Goal: Information Seeking & Learning: Understand process/instructions

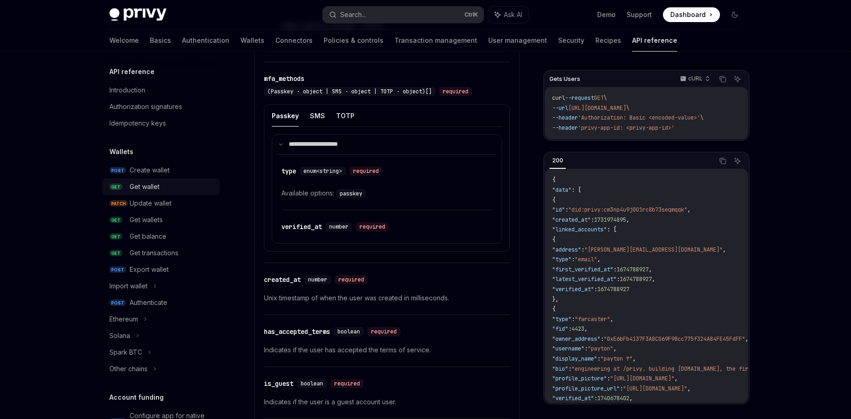
click at [153, 191] on div "Get wallet" at bounding box center [145, 186] width 30 height 11
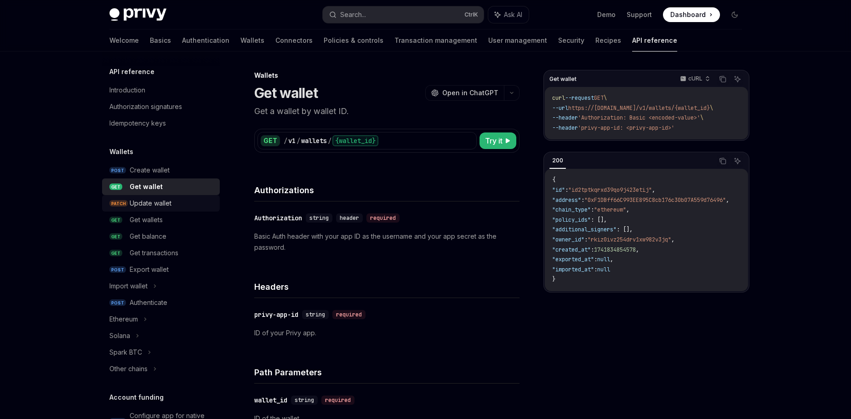
click at [156, 199] on div "Update wallet" at bounding box center [151, 203] width 42 height 11
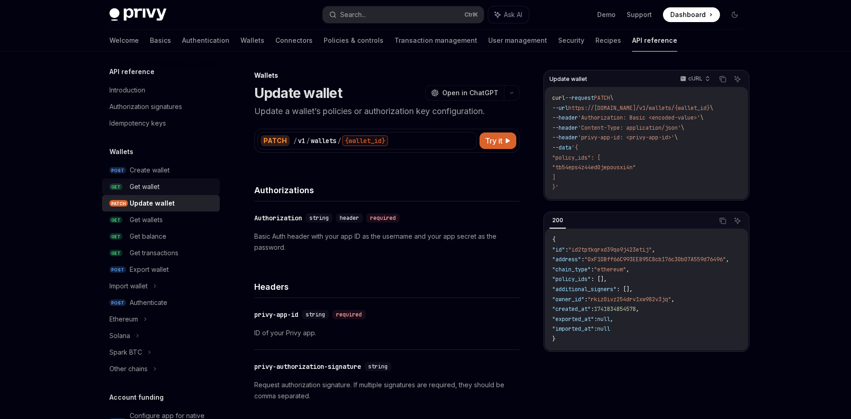
click at [155, 187] on div "Get wallet" at bounding box center [145, 186] width 30 height 11
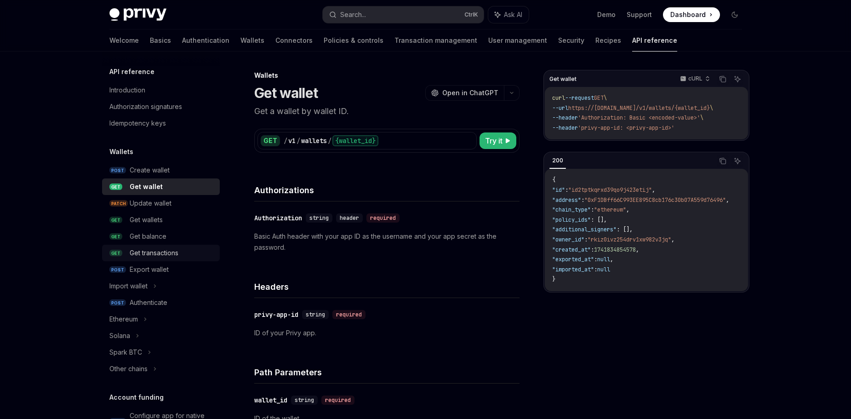
click at [155, 247] on link "GET Get transactions" at bounding box center [161, 252] width 118 height 17
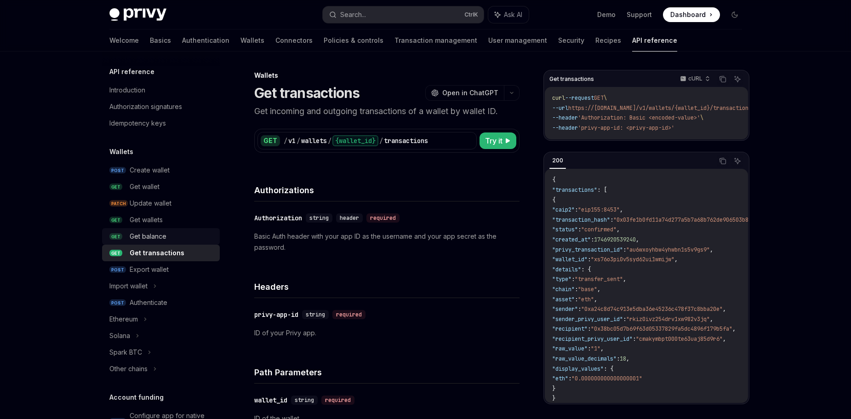
click at [155, 229] on link "GET Get balance" at bounding box center [161, 236] width 118 height 17
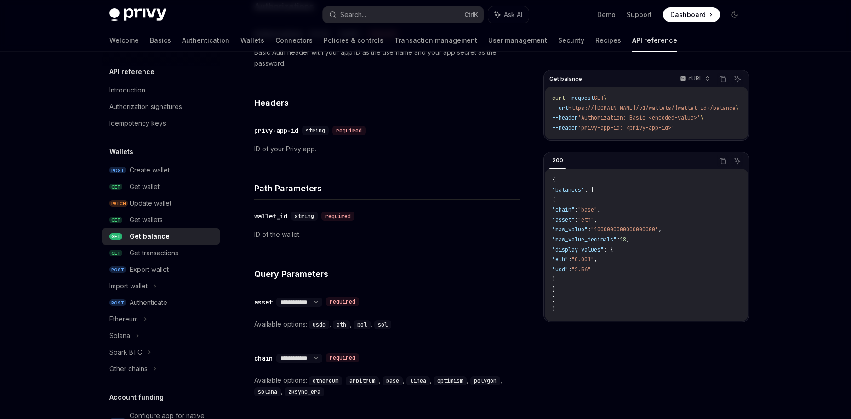
scroll to position [46, 0]
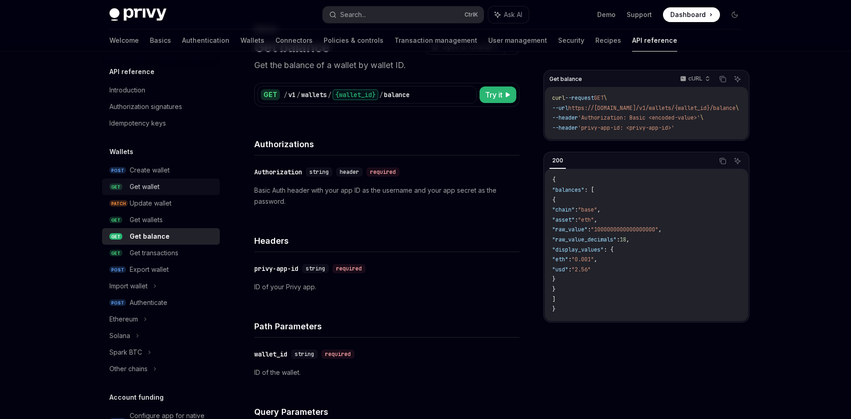
click at [159, 185] on div "Get wallet" at bounding box center [145, 186] width 30 height 11
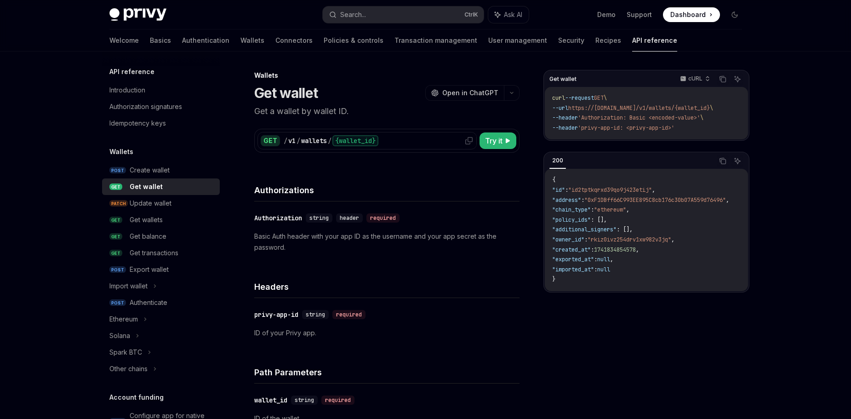
click at [364, 140] on div "{wallet_id}" at bounding box center [355, 140] width 46 height 11
click at [696, 77] on p "cURL" at bounding box center [695, 78] width 14 height 7
click at [676, 105] on div "Python" at bounding box center [675, 108] width 48 height 7
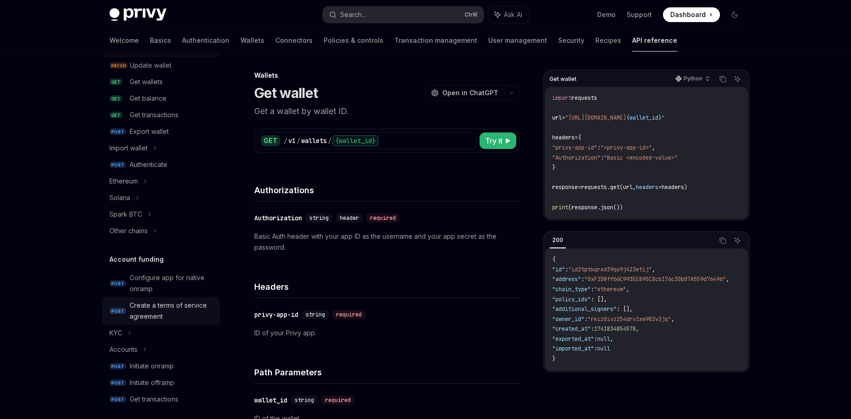
scroll to position [46, 0]
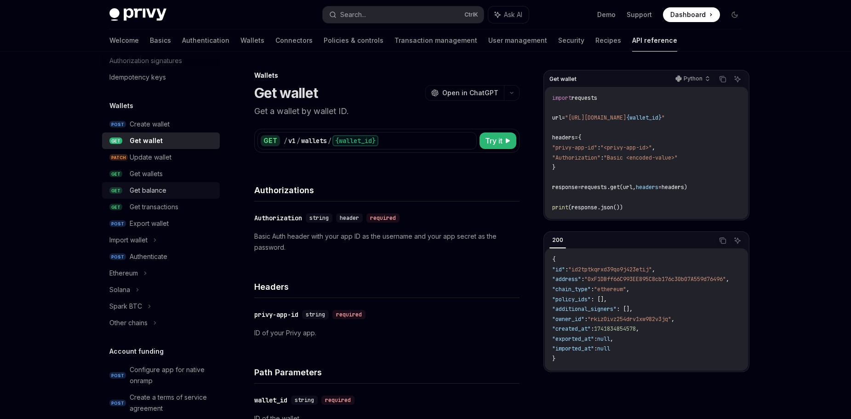
click at [156, 197] on link "GET Get balance" at bounding box center [161, 190] width 118 height 17
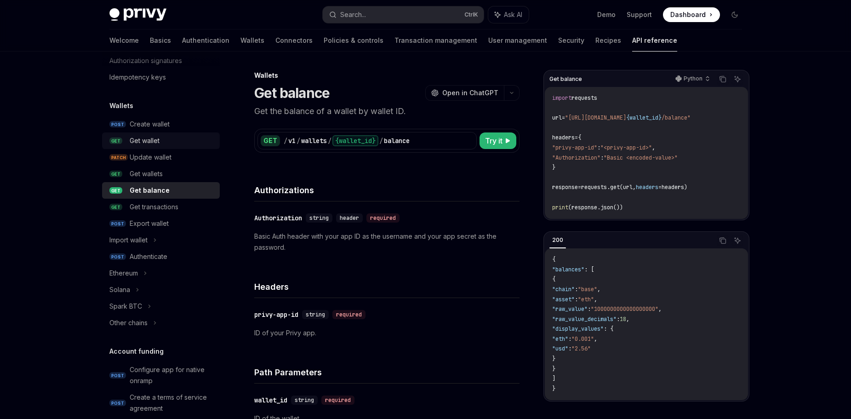
click at [152, 139] on div "Get wallet" at bounding box center [145, 140] width 30 height 11
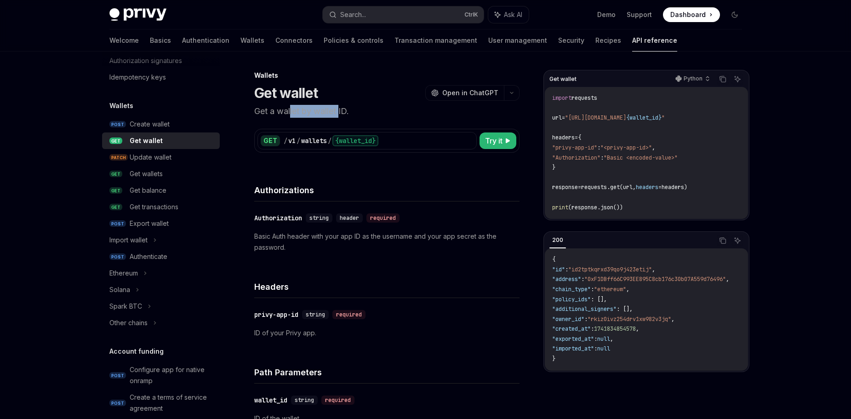
drag, startPoint x: 291, startPoint y: 114, endPoint x: 340, endPoint y: 115, distance: 49.2
click at [340, 115] on p "Get a wallet by wallet ID." at bounding box center [386, 111] width 265 height 13
click at [282, 238] on p "Basic Auth header with your app ID as the username and your app secret as the p…" at bounding box center [386, 242] width 265 height 22
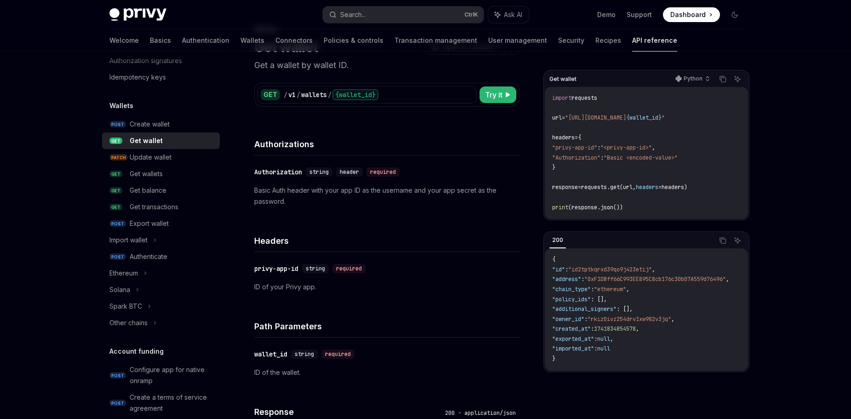
scroll to position [138, 0]
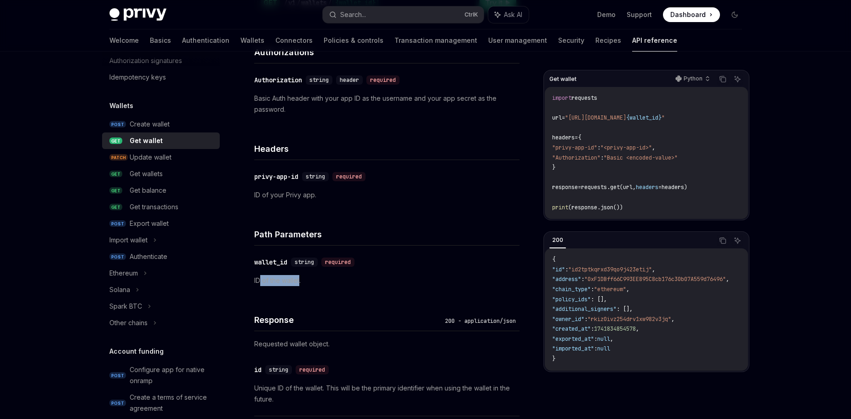
drag, startPoint x: 287, startPoint y: 278, endPoint x: 299, endPoint y: 279, distance: 12.0
click at [299, 279] on p "ID of the wallet." at bounding box center [386, 280] width 265 height 11
click at [356, 283] on p "ID of the wallet." at bounding box center [386, 280] width 265 height 11
click at [172, 174] on div "Get wallets" at bounding box center [172, 173] width 85 height 11
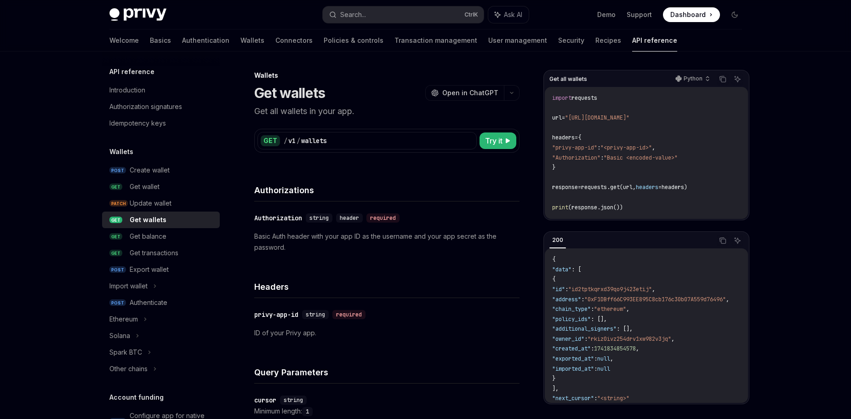
click at [141, 74] on h5 "API reference" at bounding box center [131, 71] width 45 height 11
click at [131, 92] on div "Introduction" at bounding box center [127, 90] width 36 height 11
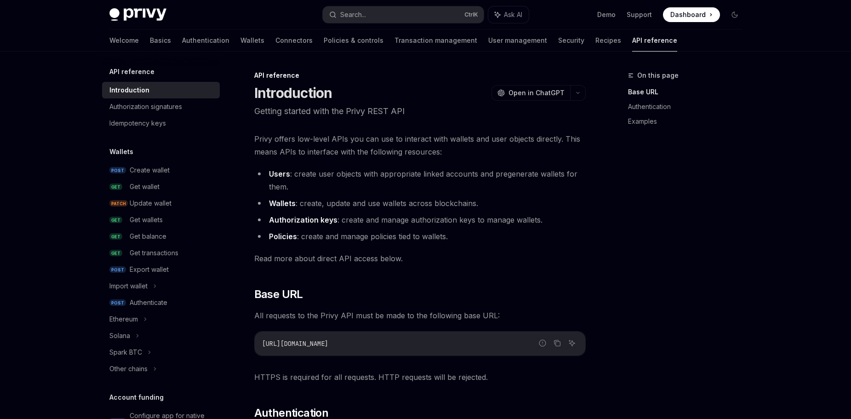
type textarea "*"
click at [152, 182] on div "Get wallet" at bounding box center [145, 186] width 30 height 11
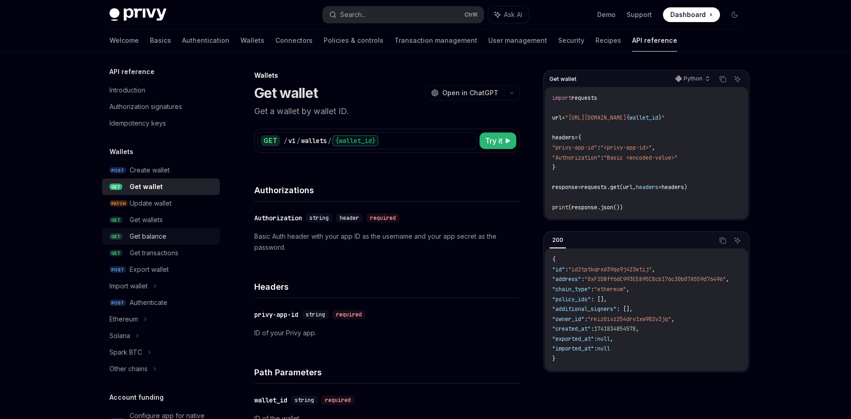
click at [157, 235] on div "Get balance" at bounding box center [148, 236] width 37 height 11
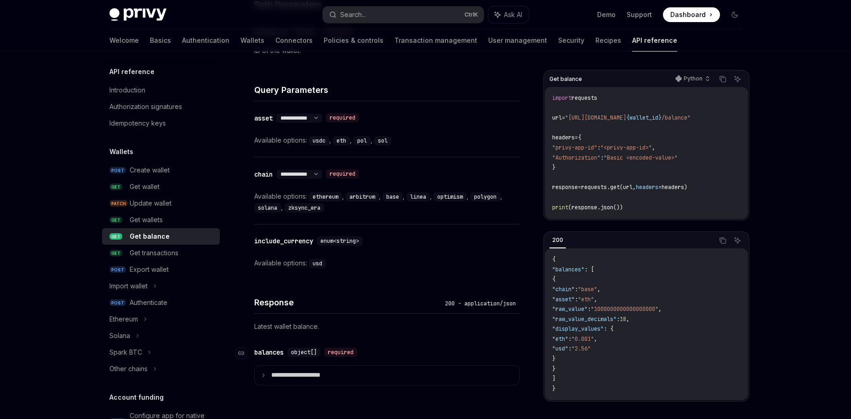
scroll to position [414, 0]
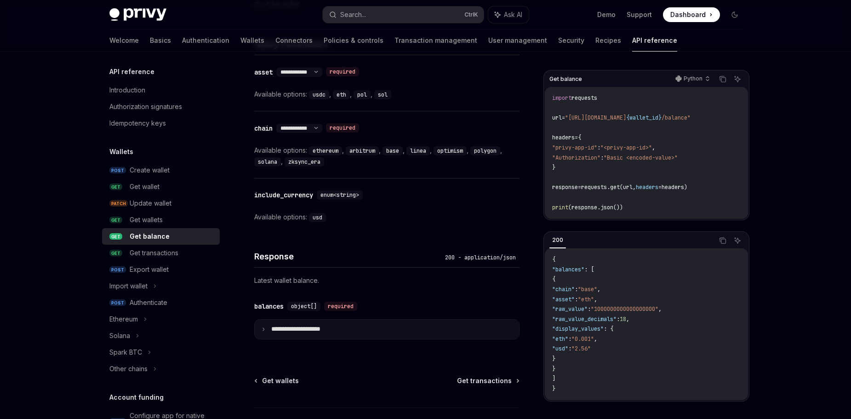
click at [264, 327] on icon at bounding box center [263, 329] width 5 height 5
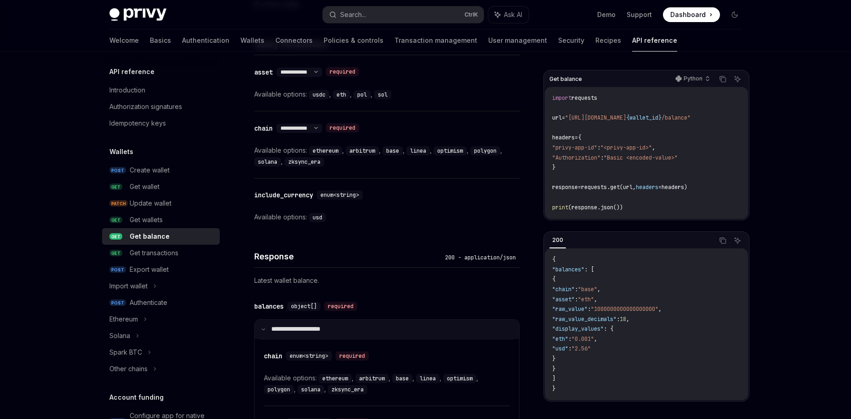
click at [264, 327] on icon at bounding box center [263, 329] width 5 height 5
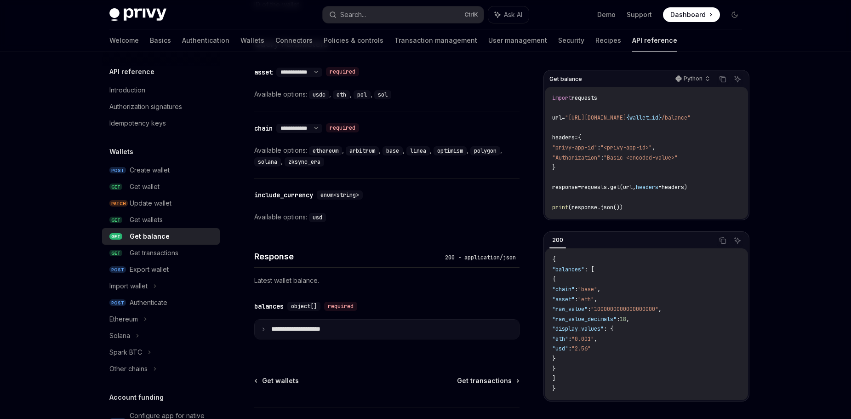
scroll to position [460, 0]
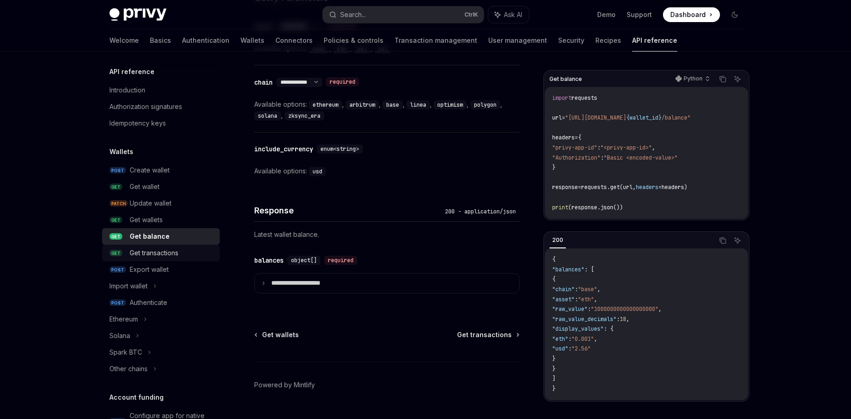
click at [159, 256] on div "Get transactions" at bounding box center [154, 252] width 49 height 11
type textarea "*"
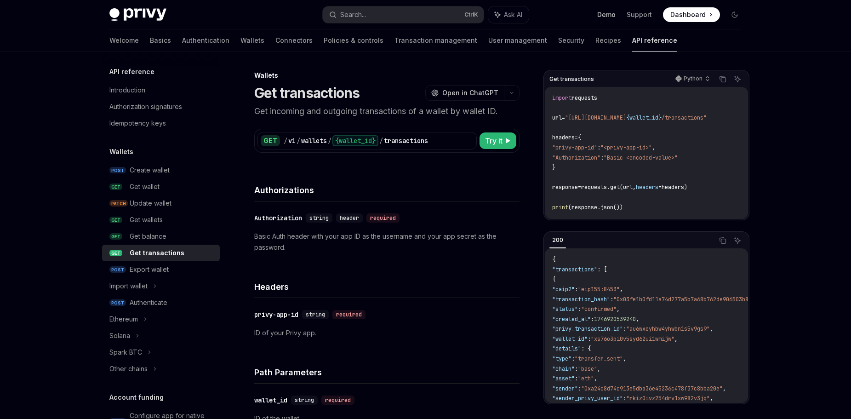
click at [612, 17] on link "Demo" at bounding box center [606, 14] width 18 height 9
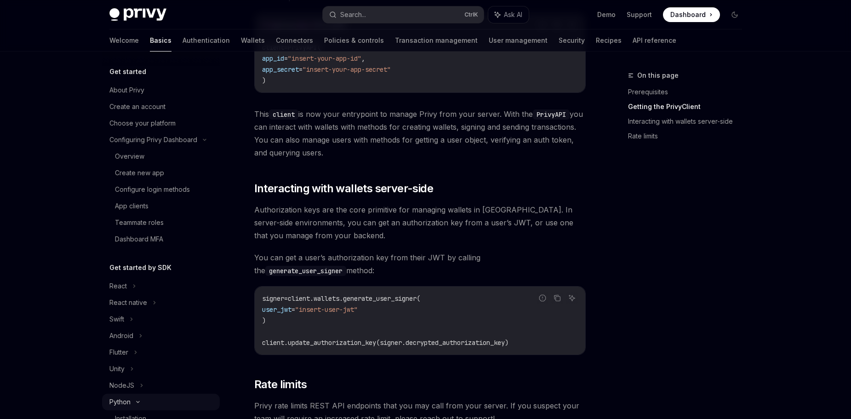
scroll to position [230, 0]
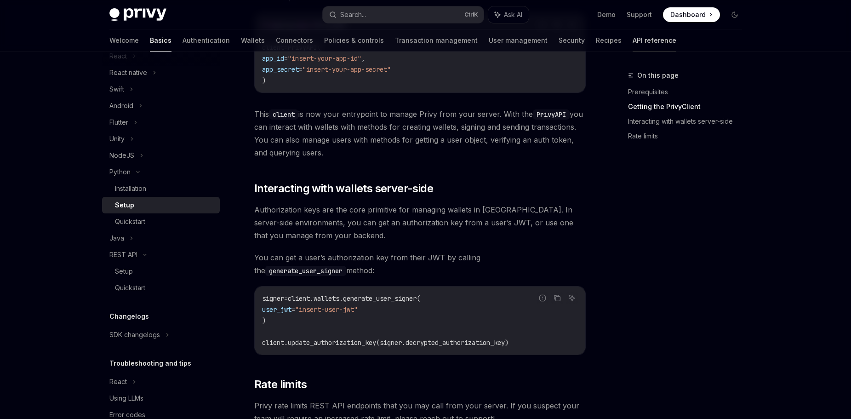
click at [632, 34] on link "API reference" at bounding box center [654, 40] width 44 height 22
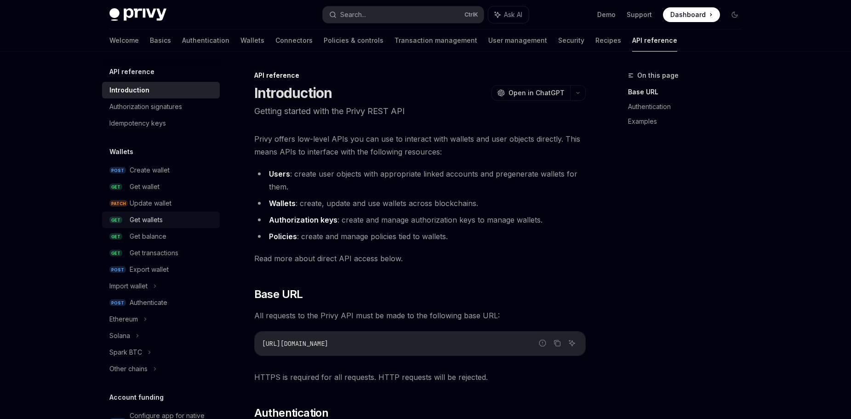
click at [148, 223] on div "Get wallets" at bounding box center [146, 219] width 33 height 11
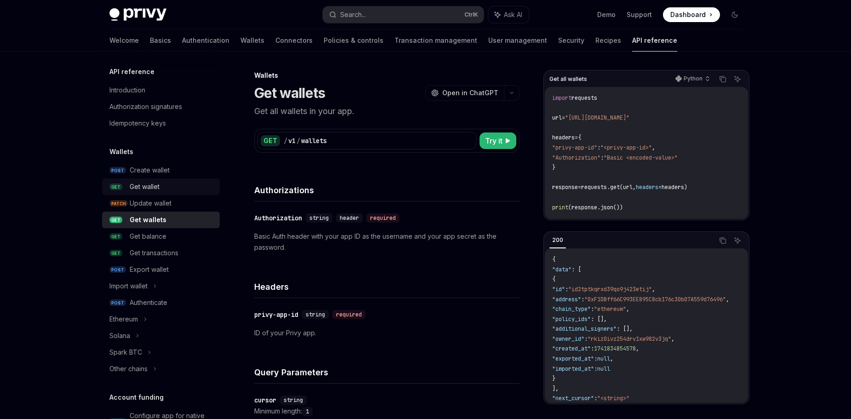
click at [152, 190] on div "Get wallet" at bounding box center [145, 186] width 30 height 11
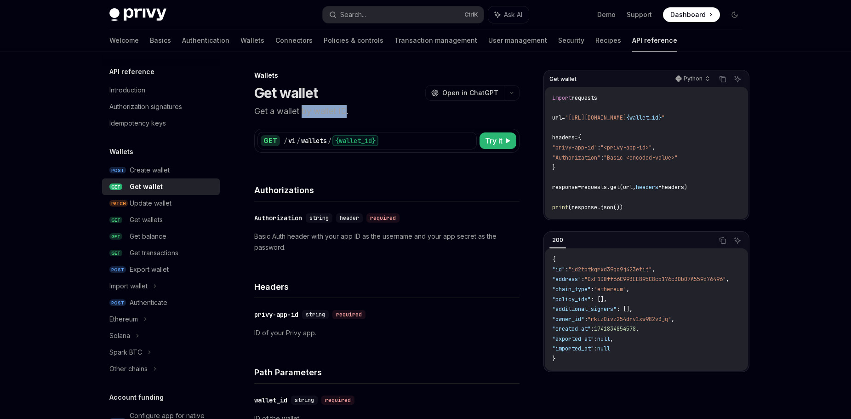
drag, startPoint x: 302, startPoint y: 114, endPoint x: 345, endPoint y: 111, distance: 42.4
click at [345, 111] on p "Get a wallet by wallet ID." at bounding box center [386, 111] width 265 height 13
click at [360, 119] on div "GET / v1 / wallets / {wallet_id} Try it Get wallet Python Copy Ask AI import re…" at bounding box center [386, 135] width 265 height 35
click at [405, 41] on link "Transaction management" at bounding box center [435, 40] width 83 height 22
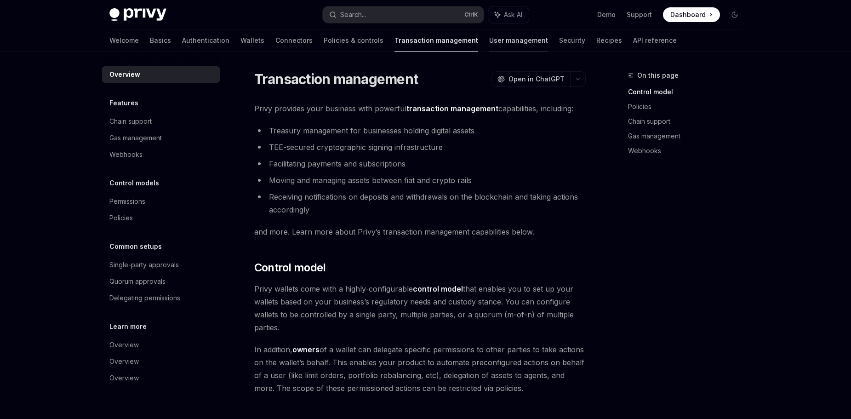
click at [489, 42] on link "User management" at bounding box center [518, 40] width 59 height 22
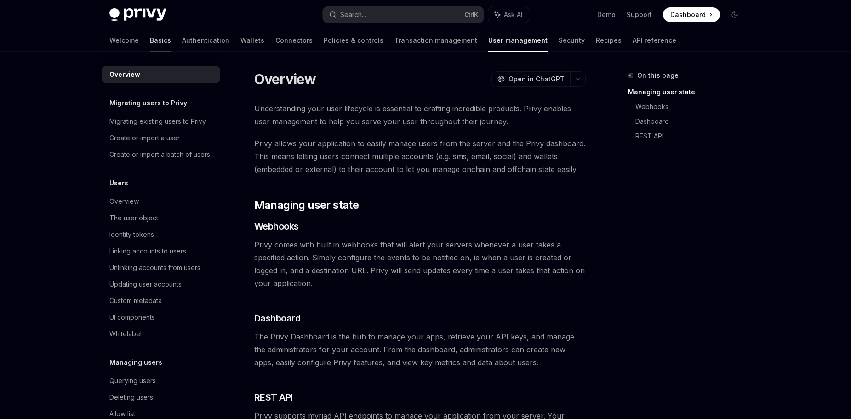
click at [150, 39] on link "Basics" at bounding box center [160, 40] width 21 height 22
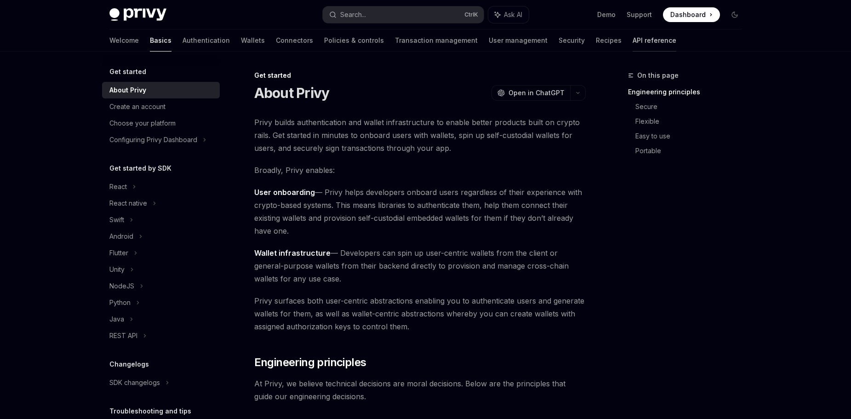
click at [632, 44] on link "API reference" at bounding box center [654, 40] width 44 height 22
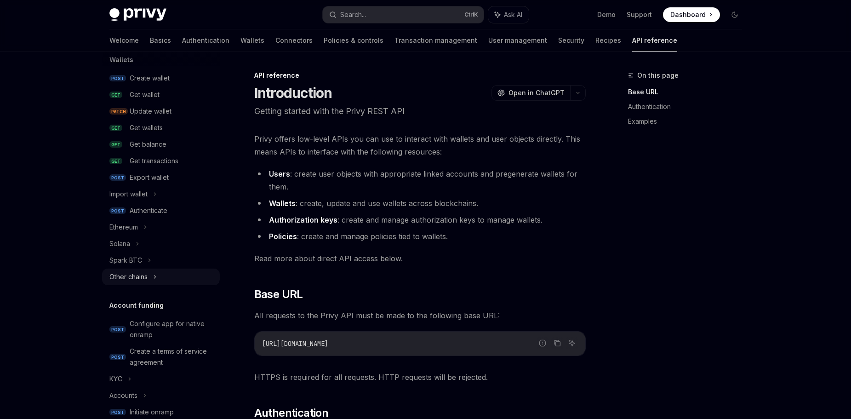
scroll to position [138, 0]
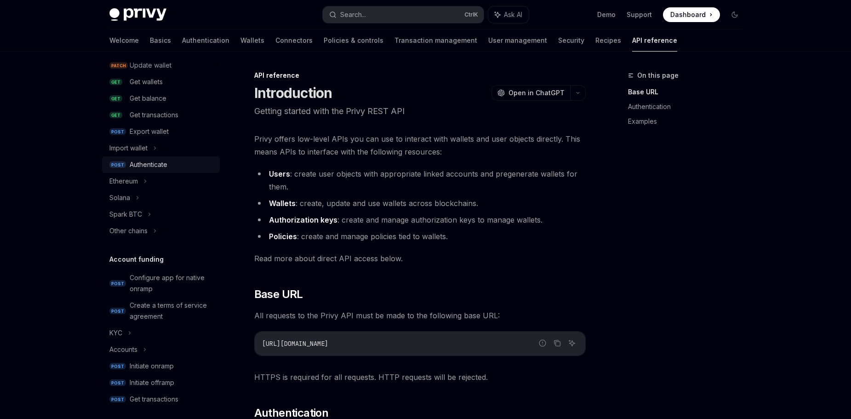
click at [161, 163] on div "Authenticate" at bounding box center [149, 164] width 38 height 11
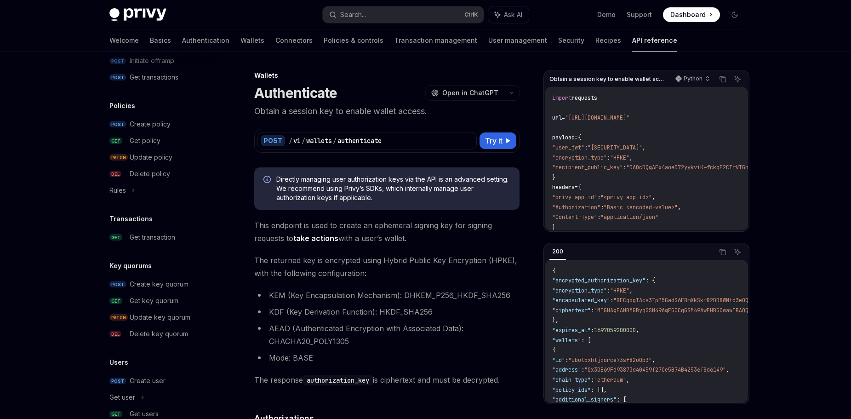
scroll to position [547, 0]
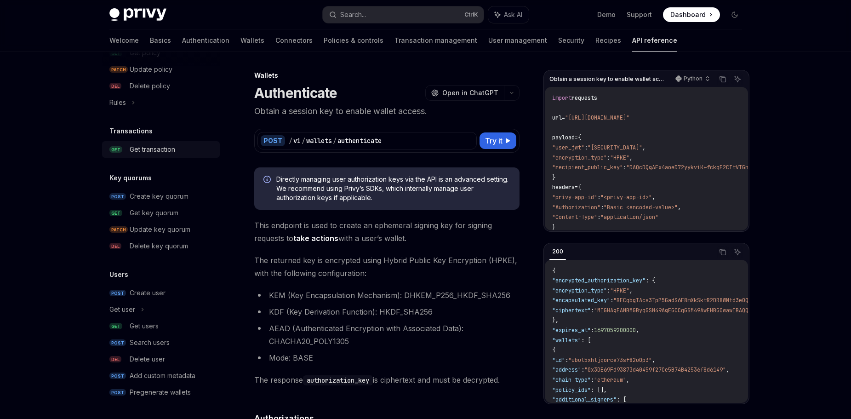
click at [162, 148] on div "Get transaction" at bounding box center [152, 149] width 45 height 11
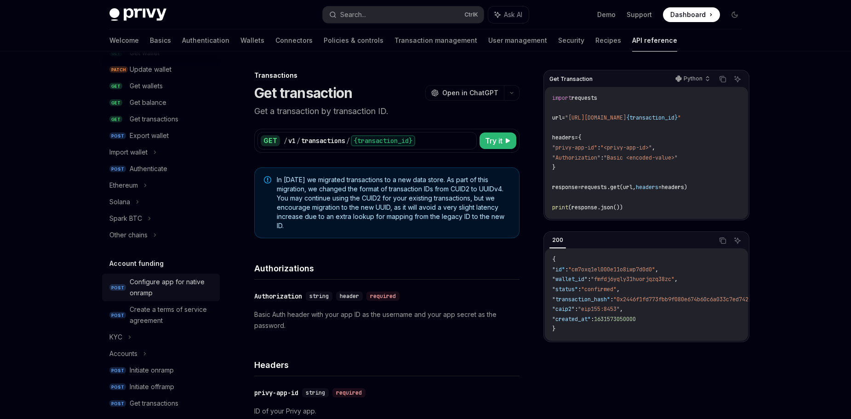
scroll to position [88, 0]
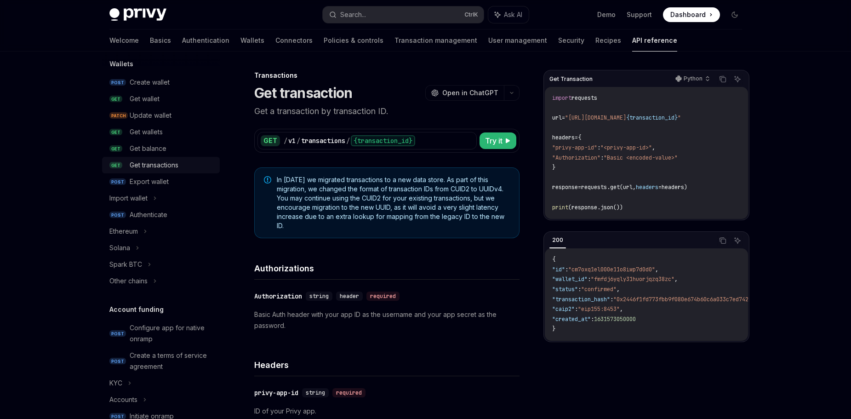
click at [171, 166] on div "Get transactions" at bounding box center [154, 164] width 49 height 11
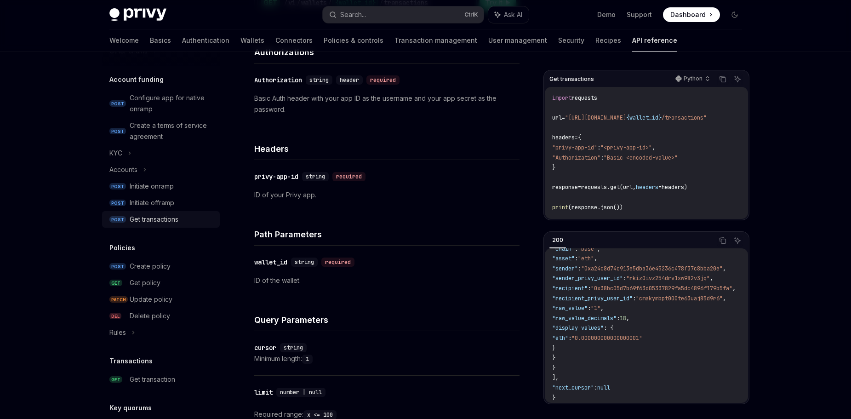
scroll to position [272, 0]
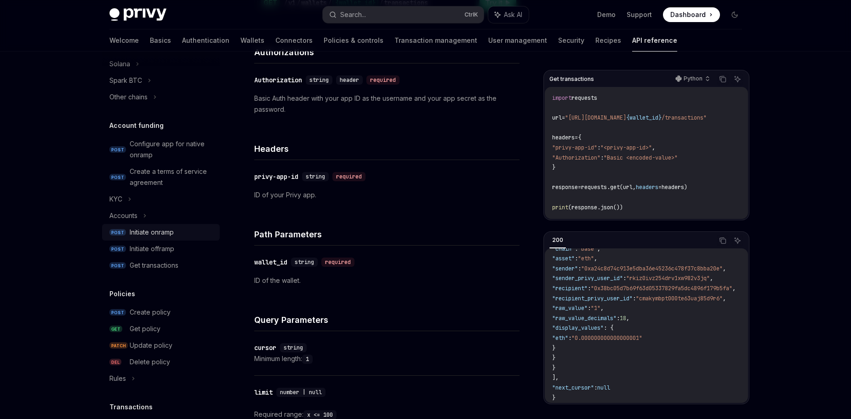
click at [146, 234] on div "Initiate onramp" at bounding box center [152, 232] width 44 height 11
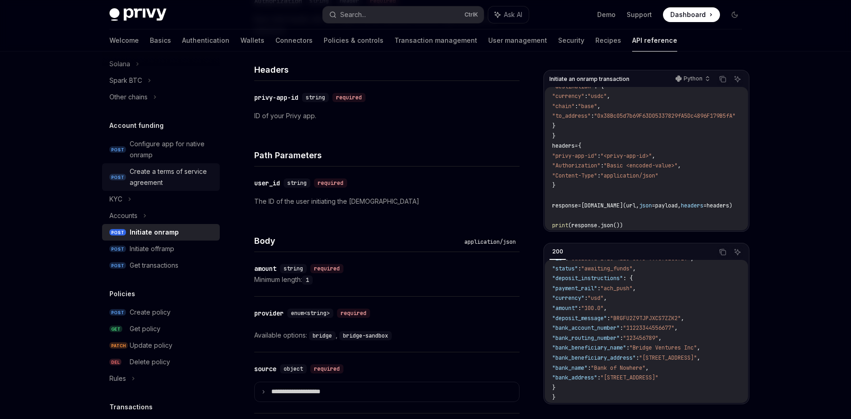
scroll to position [226, 0]
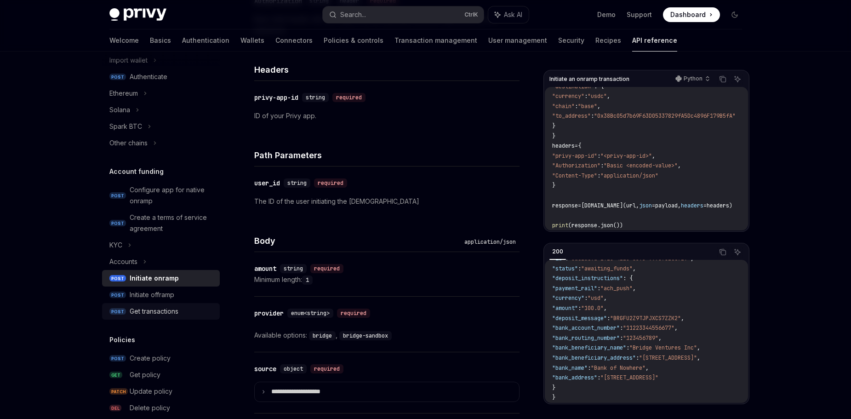
click at [171, 306] on div "Get transactions" at bounding box center [154, 311] width 49 height 11
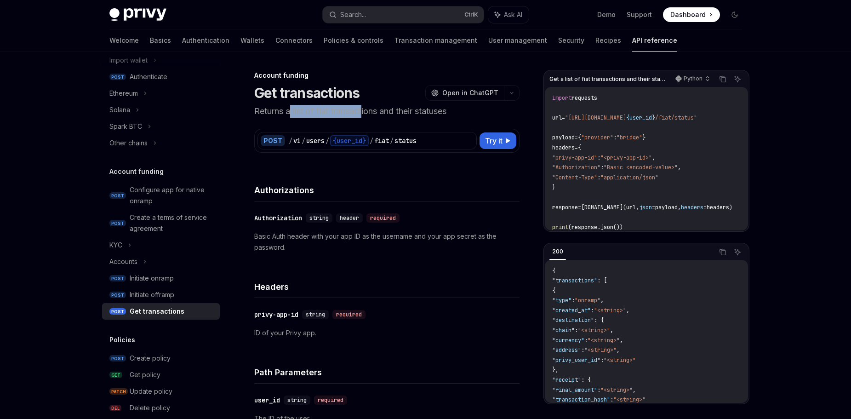
drag, startPoint x: 290, startPoint y: 113, endPoint x: 367, endPoint y: 111, distance: 77.7
click at [365, 111] on p "Returns a list of fiat transactions and their statuses" at bounding box center [386, 111] width 265 height 13
click at [398, 111] on p "Returns a list of fiat transactions and their statuses" at bounding box center [386, 111] width 265 height 13
click at [148, 265] on div "Accounts" at bounding box center [161, 261] width 118 height 17
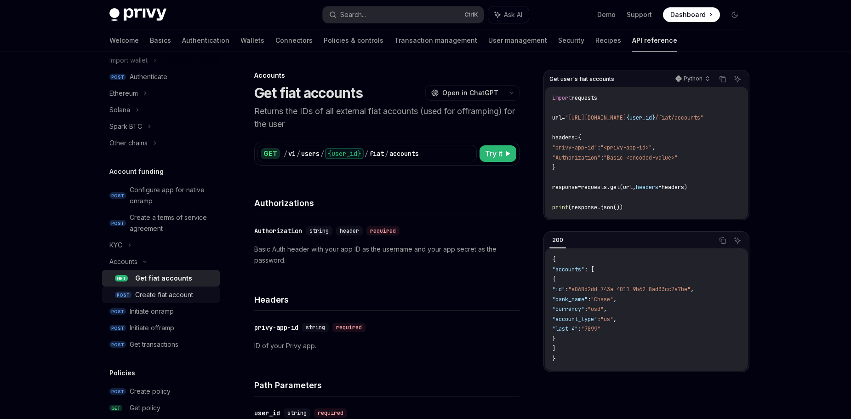
click at [182, 290] on div "Create fiat account" at bounding box center [164, 294] width 58 height 11
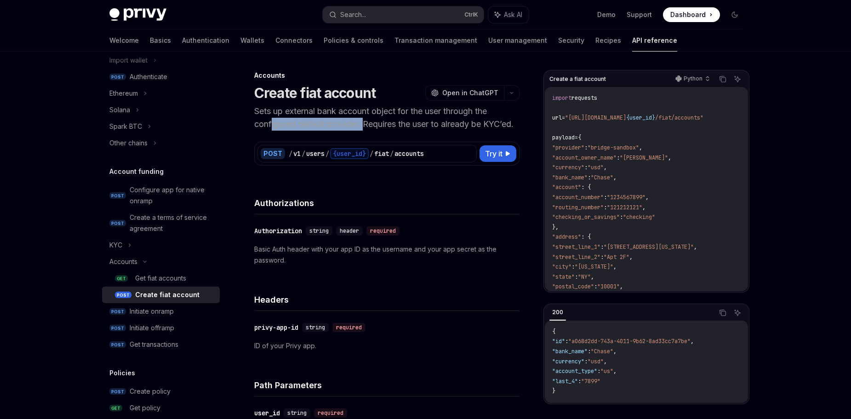
drag, startPoint x: 271, startPoint y: 125, endPoint x: 365, endPoint y: 123, distance: 93.8
click at [365, 123] on p "Sets up external bank account object for the user through the configured defaul…" at bounding box center [386, 118] width 265 height 26
click at [396, 124] on p "Sets up external bank account object for the user through the configured defaul…" at bounding box center [386, 118] width 265 height 26
click at [170, 309] on div "Initiate onramp" at bounding box center [152, 311] width 44 height 11
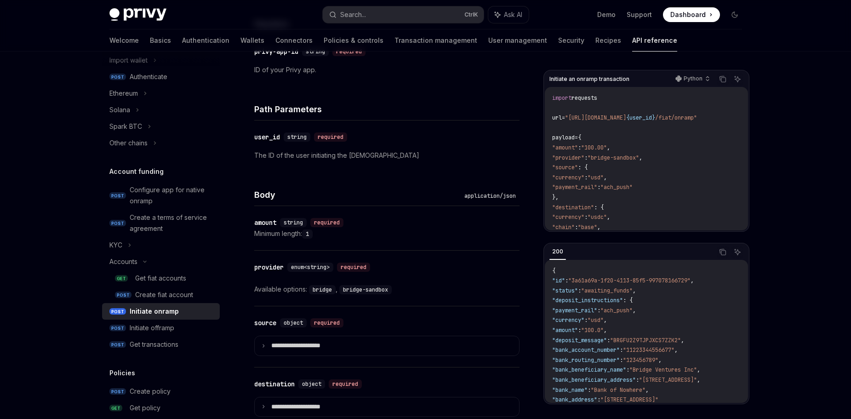
scroll to position [322, 0]
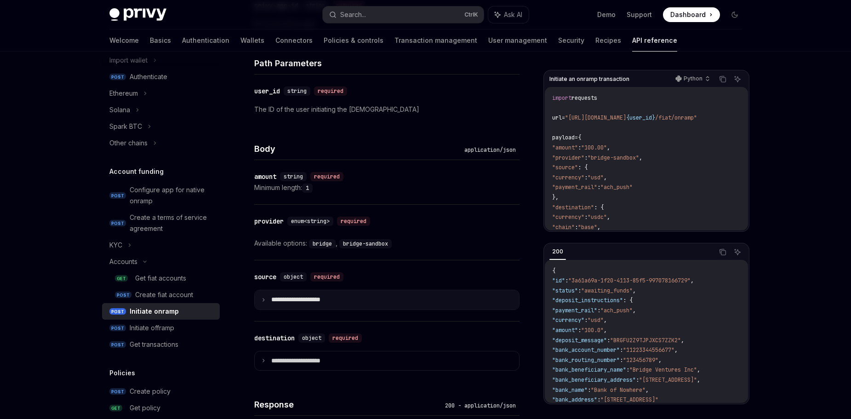
click at [268, 296] on summary "**********" at bounding box center [387, 299] width 264 height 19
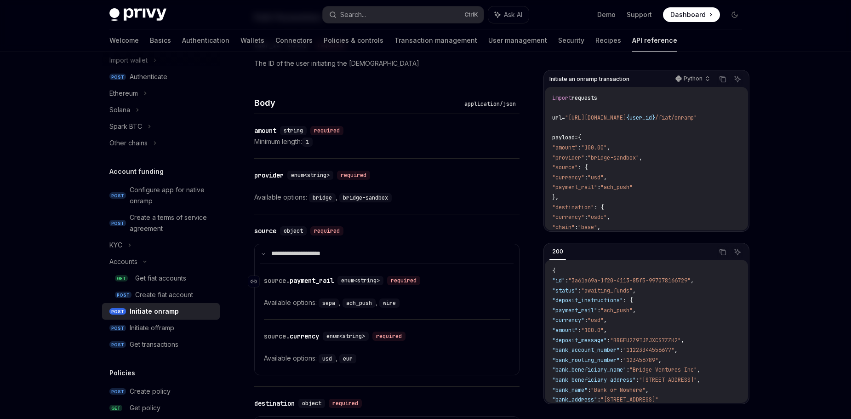
scroll to position [460, 0]
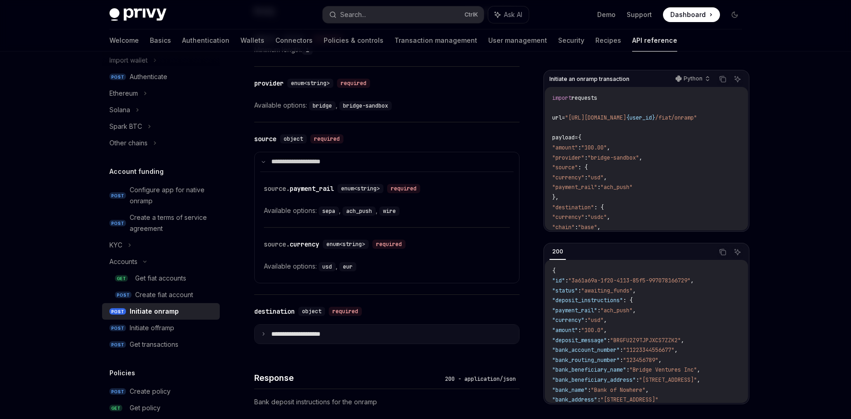
click at [265, 331] on summary "**********" at bounding box center [387, 333] width 264 height 19
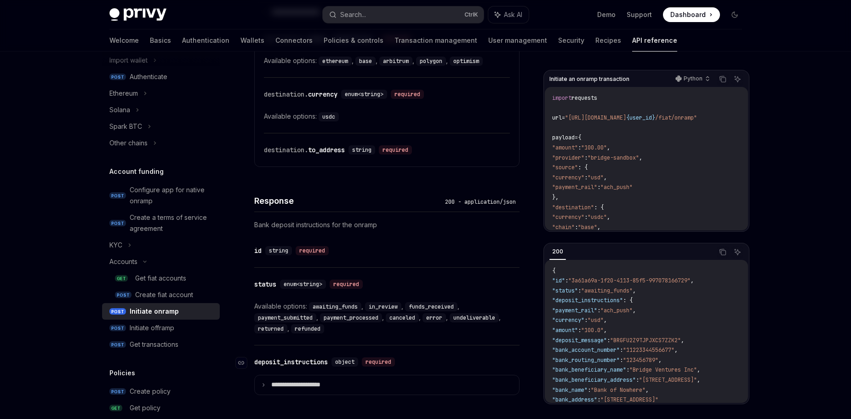
scroll to position [794, 0]
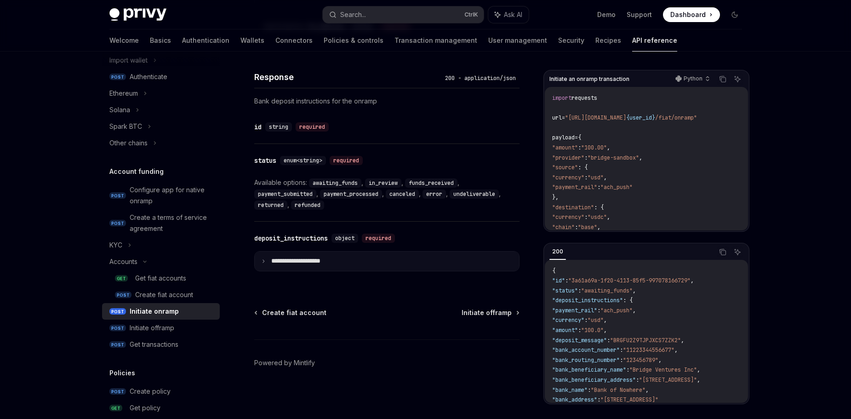
click at [263, 261] on icon at bounding box center [263, 261] width 5 height 5
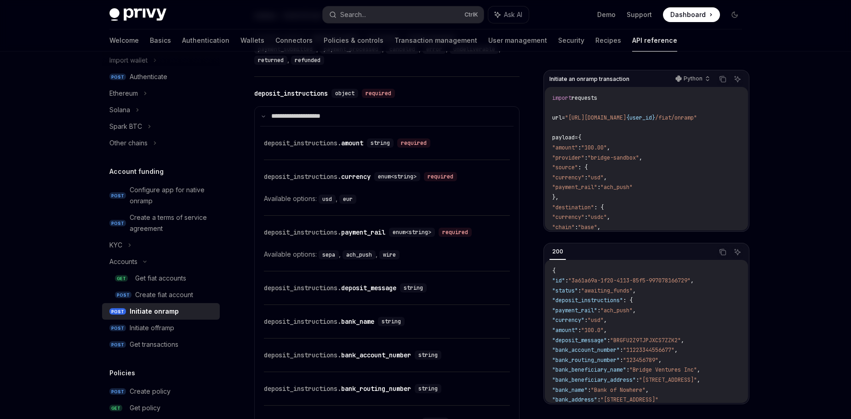
scroll to position [702, 0]
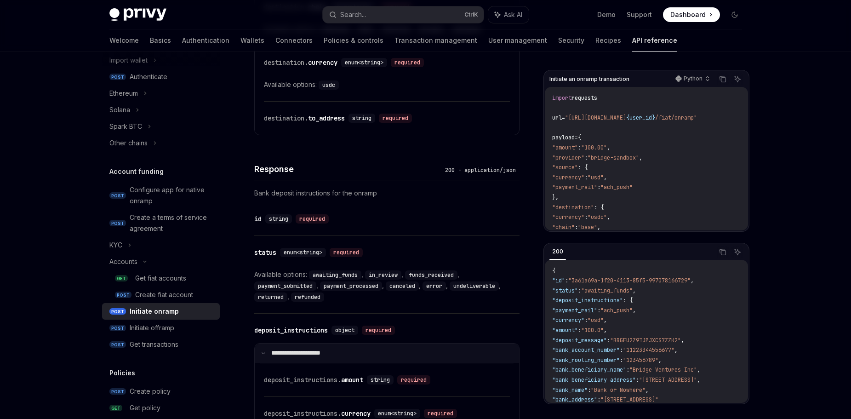
click at [273, 350] on p "**********" at bounding box center [301, 353] width 61 height 8
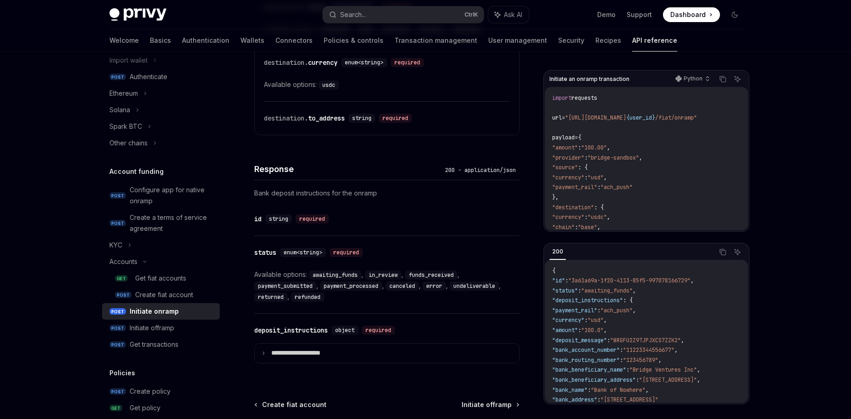
scroll to position [794, 0]
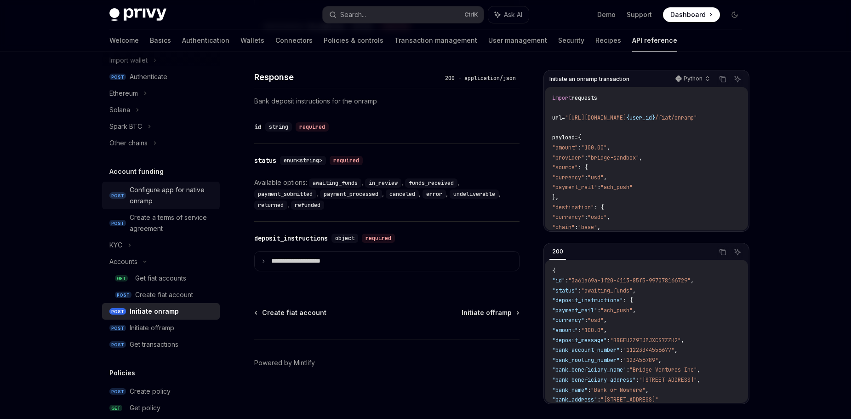
click at [185, 197] on div "Configure app for native onramp" at bounding box center [172, 195] width 85 height 22
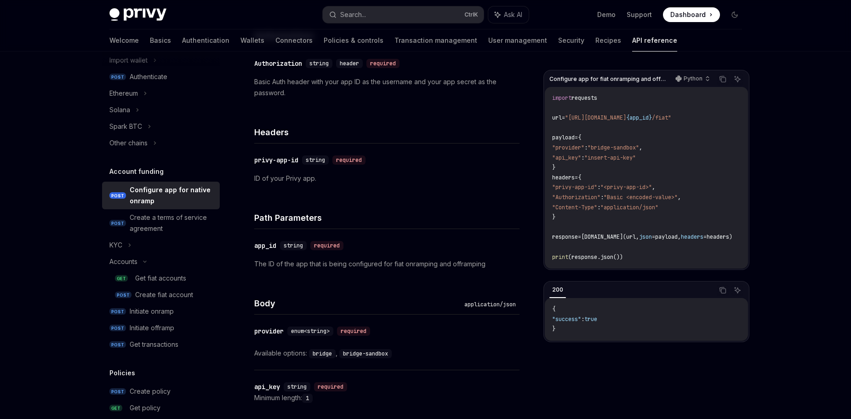
scroll to position [230, 0]
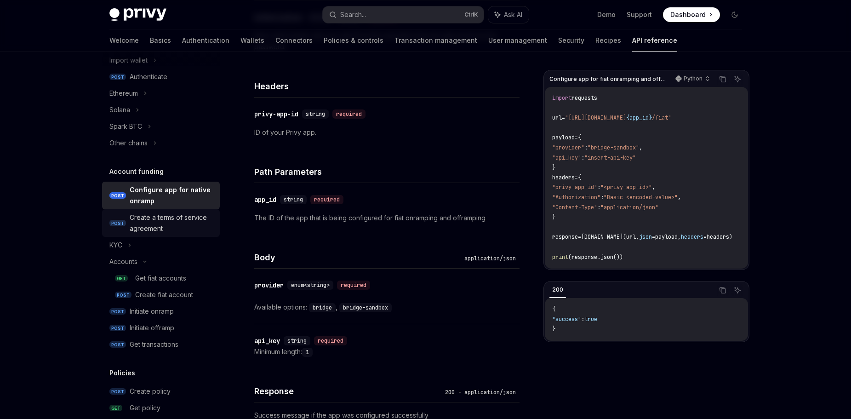
click at [162, 224] on div "Create a terms of service agreement" at bounding box center [172, 223] width 85 height 22
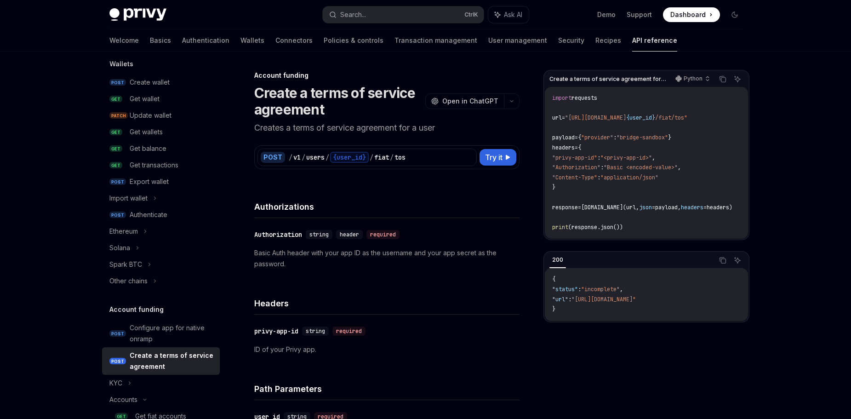
scroll to position [226, 0]
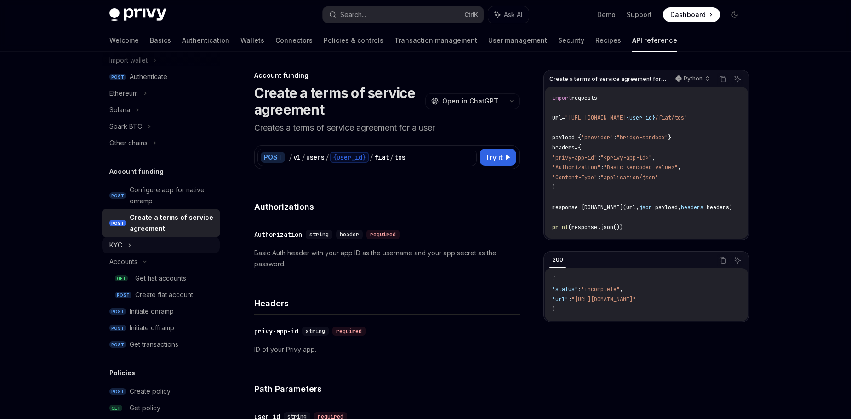
click at [150, 248] on div "KYC" at bounding box center [161, 245] width 118 height 17
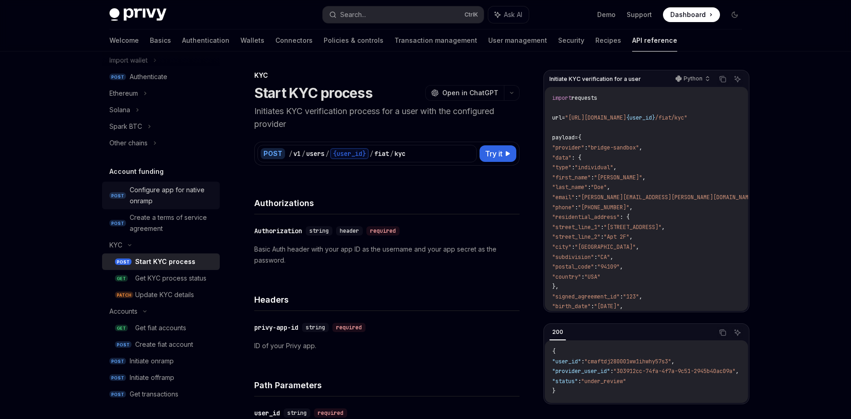
click at [155, 190] on div "Configure app for native onramp" at bounding box center [172, 195] width 85 height 22
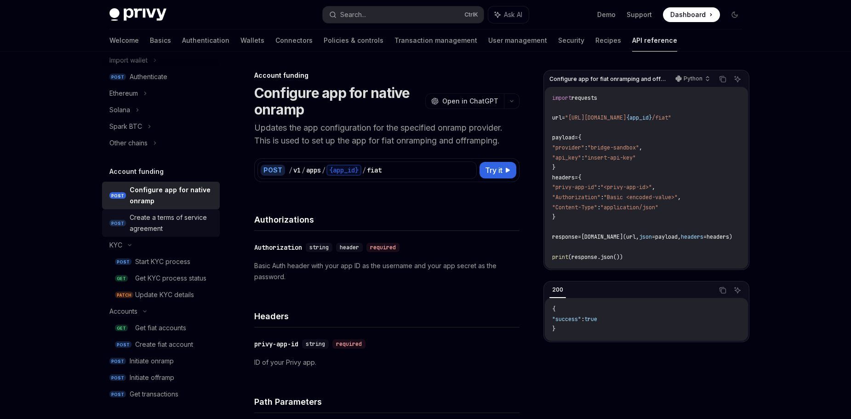
click at [176, 227] on div "Create a terms of service agreement" at bounding box center [172, 223] width 85 height 22
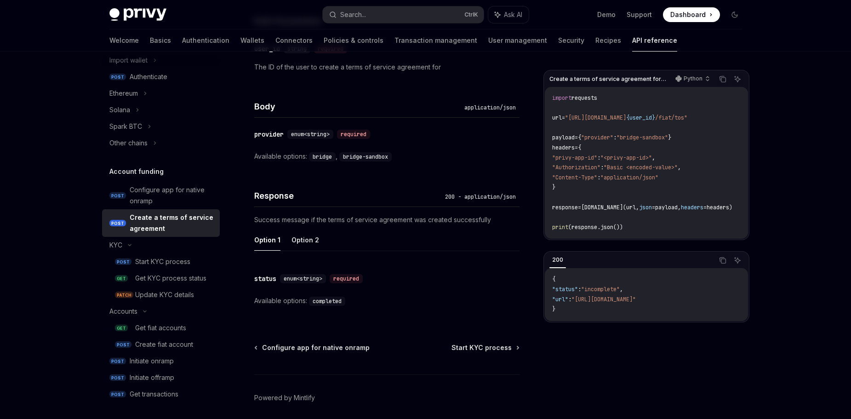
scroll to position [403, 0]
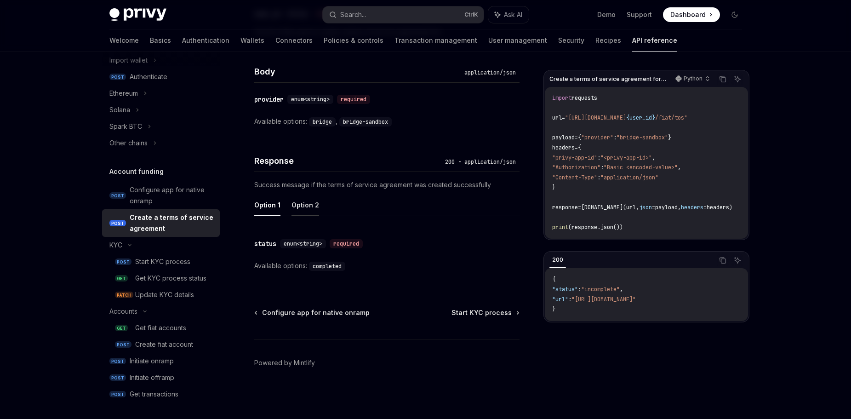
click at [306, 208] on button "Option 2" at bounding box center [305, 205] width 28 height 22
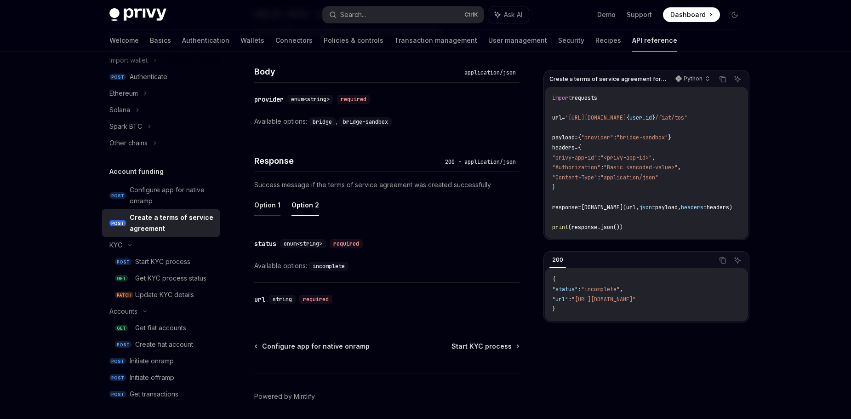
click at [267, 205] on button "Option 1" at bounding box center [267, 205] width 26 height 22
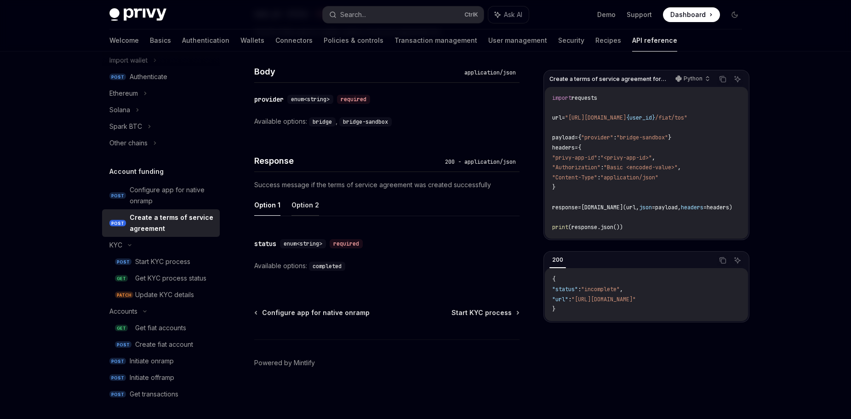
click at [306, 204] on button "Option 2" at bounding box center [305, 205] width 28 height 22
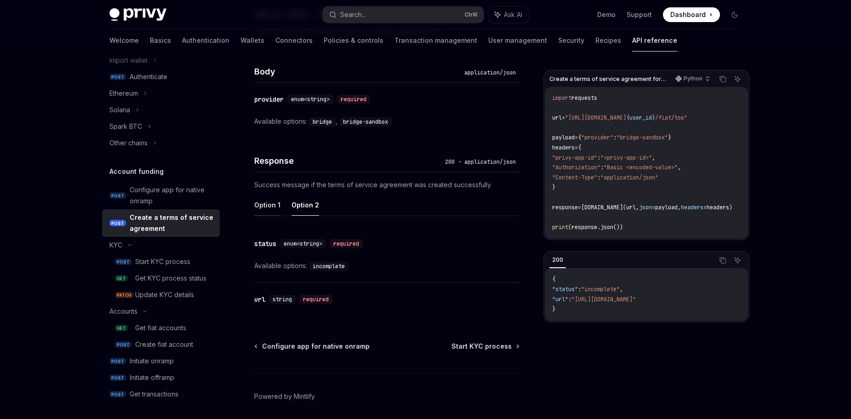
click at [276, 205] on button "Option 1" at bounding box center [267, 205] width 26 height 22
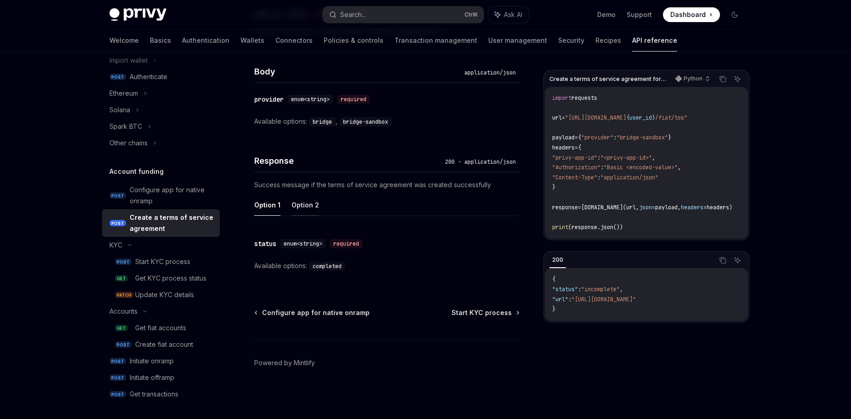
click at [304, 206] on button "Option 2" at bounding box center [305, 205] width 28 height 22
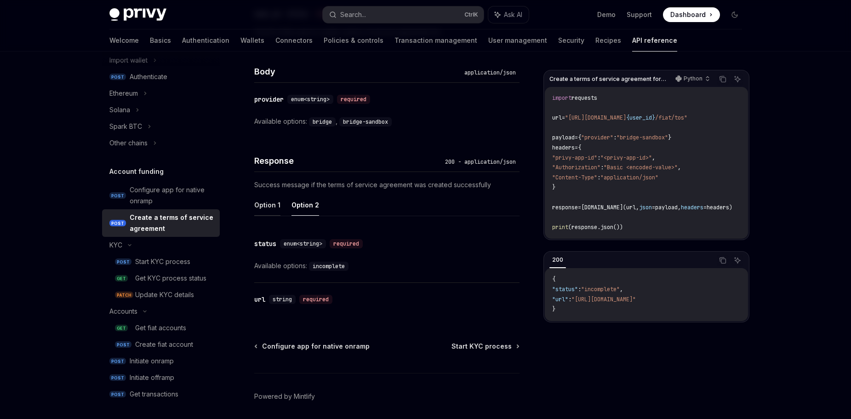
click at [262, 207] on button "Option 1" at bounding box center [267, 205] width 26 height 22
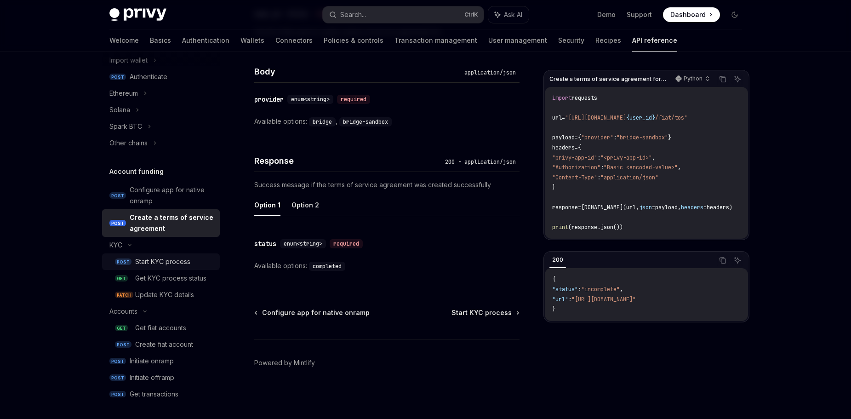
click at [191, 260] on div "Start KYC process" at bounding box center [174, 261] width 79 height 11
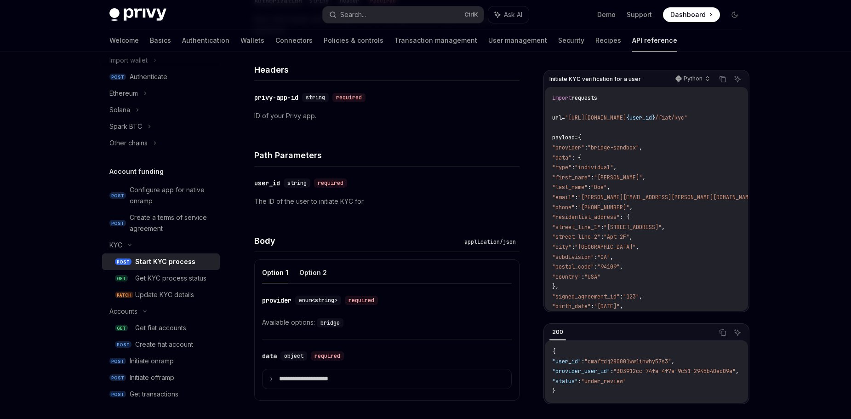
scroll to position [276, 0]
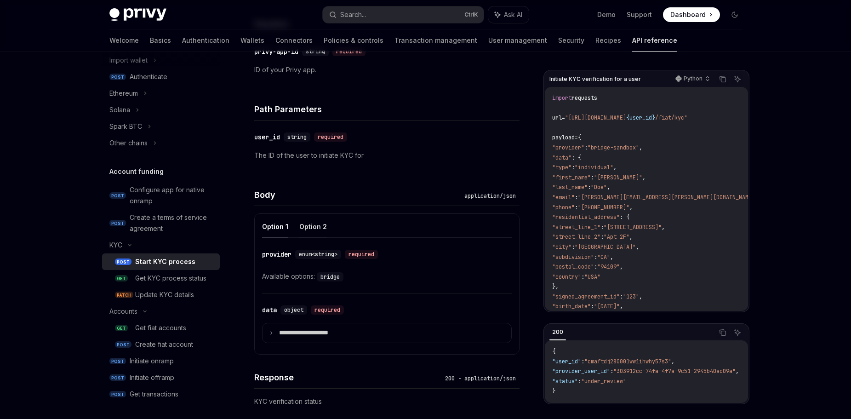
click at [302, 227] on button "Option 2" at bounding box center [313, 227] width 28 height 22
click at [280, 227] on button "Option 1" at bounding box center [275, 227] width 26 height 22
click at [299, 227] on button "Option 2" at bounding box center [313, 227] width 28 height 22
click at [270, 227] on button "Option 1" at bounding box center [275, 227] width 26 height 22
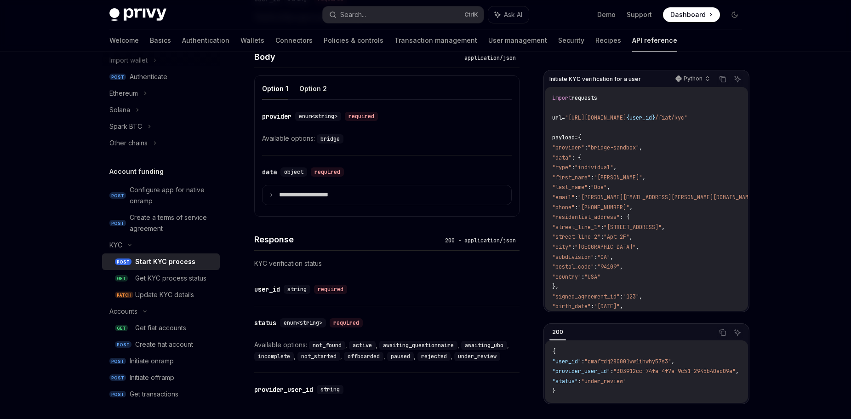
scroll to position [460, 0]
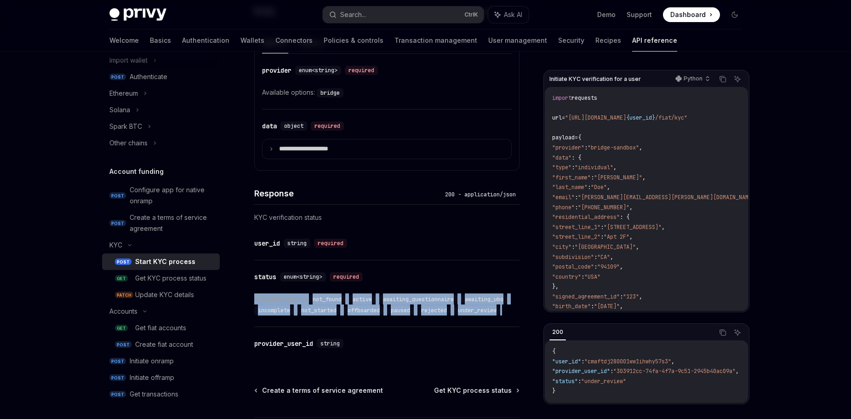
drag, startPoint x: 507, startPoint y: 312, endPoint x: 248, endPoint y: 298, distance: 259.6
click at [248, 298] on div "KYC Start KYC process OpenAI Open in ChatGPT Initiates KYC verification process…" at bounding box center [300, 53] width 441 height 886
copy div "Available options: not_found , active , awaiting_questionnaire , awaiting_ubo ,…"
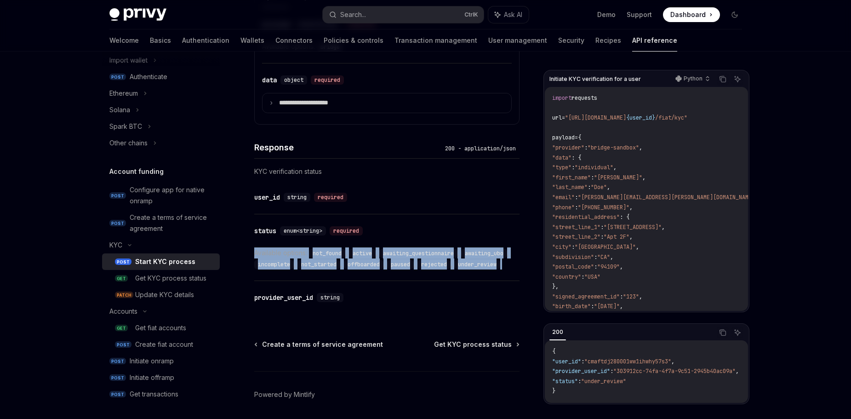
click at [422, 255] on code "awaiting_questionnaire" at bounding box center [418, 253] width 78 height 9
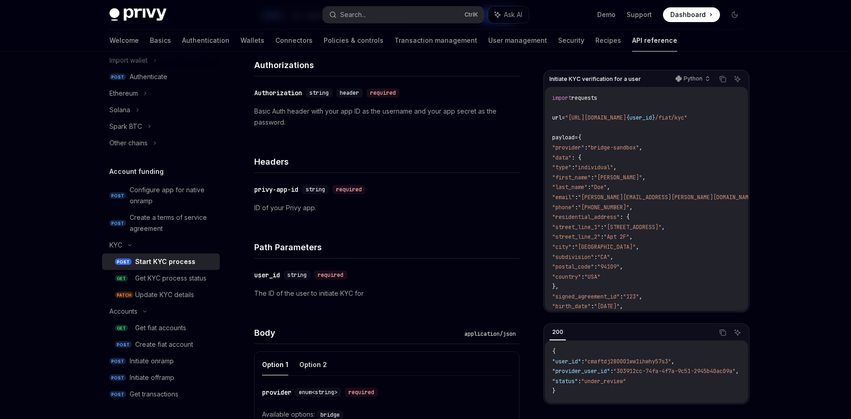
scroll to position [0, 0]
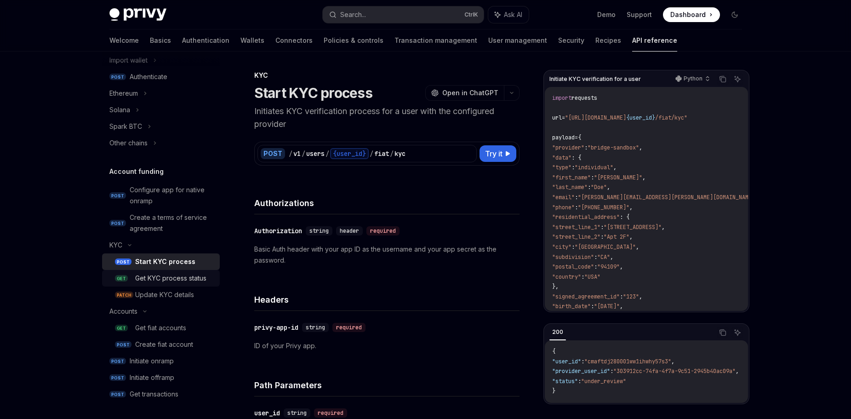
click at [174, 280] on div "Get KYC process status" at bounding box center [170, 278] width 71 height 11
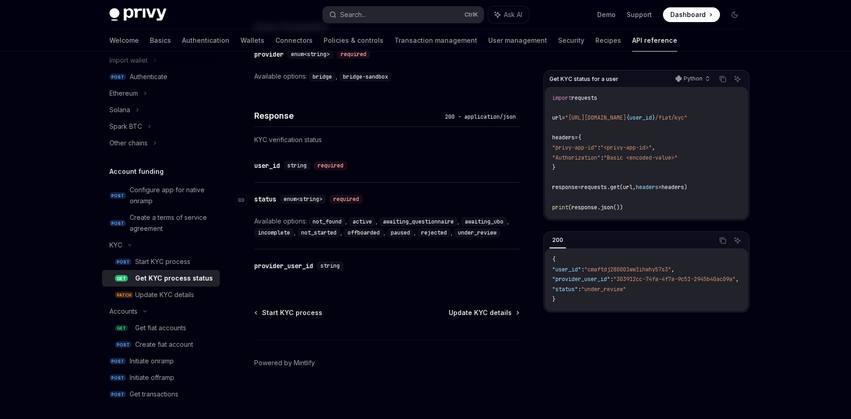
scroll to position [352, 0]
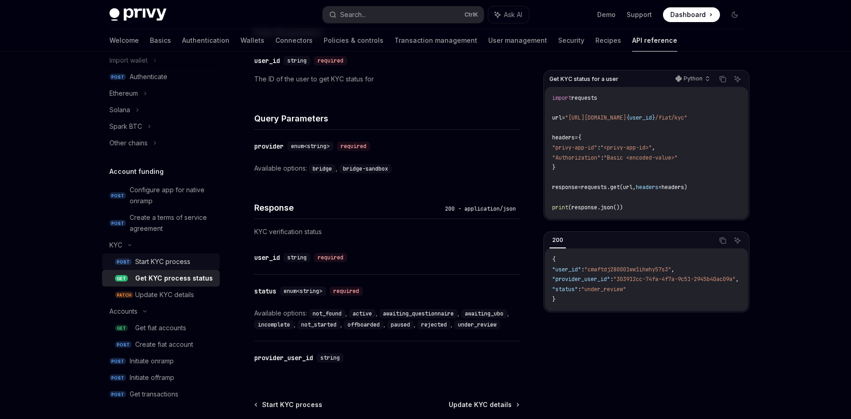
click at [141, 262] on div "Start KYC process" at bounding box center [162, 261] width 55 height 11
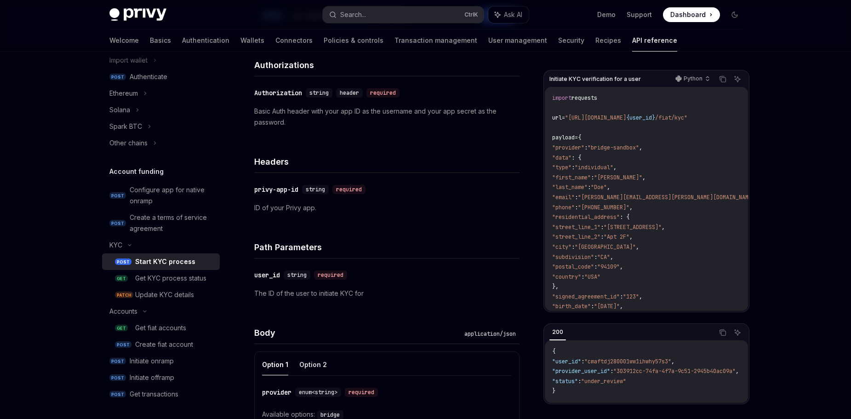
scroll to position [184, 0]
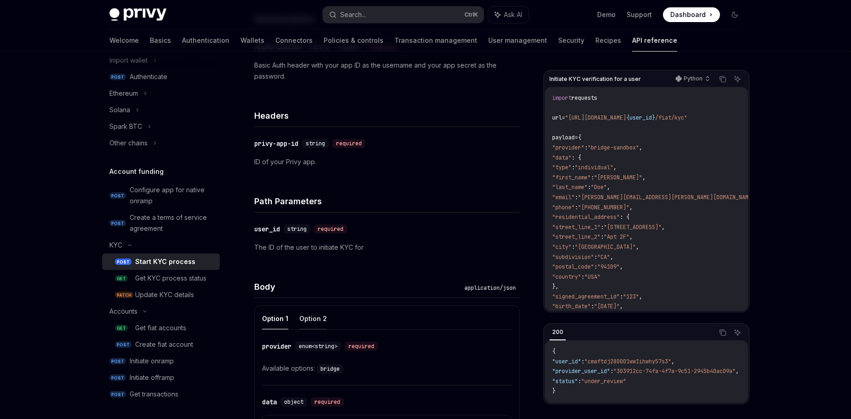
click at [310, 320] on button "Option 2" at bounding box center [313, 318] width 28 height 22
click at [266, 323] on button "Option 1" at bounding box center [275, 318] width 26 height 22
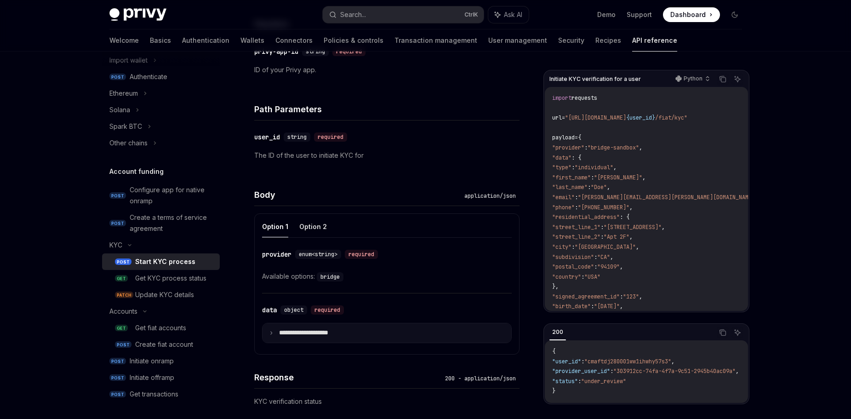
click at [294, 329] on p "**********" at bounding box center [311, 333] width 64 height 8
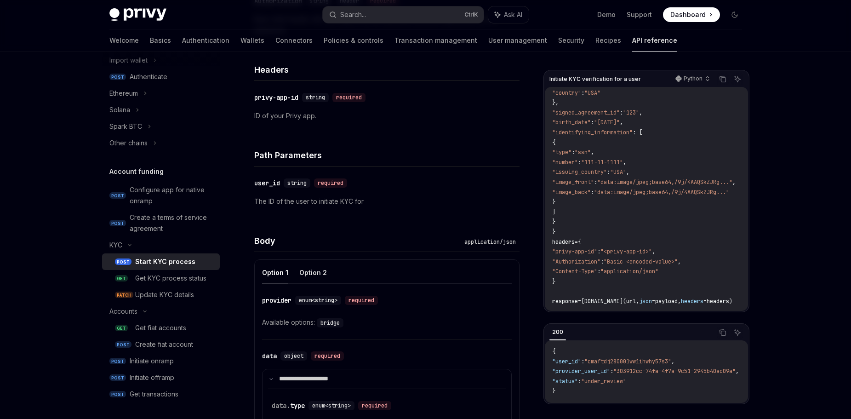
scroll to position [207, 0]
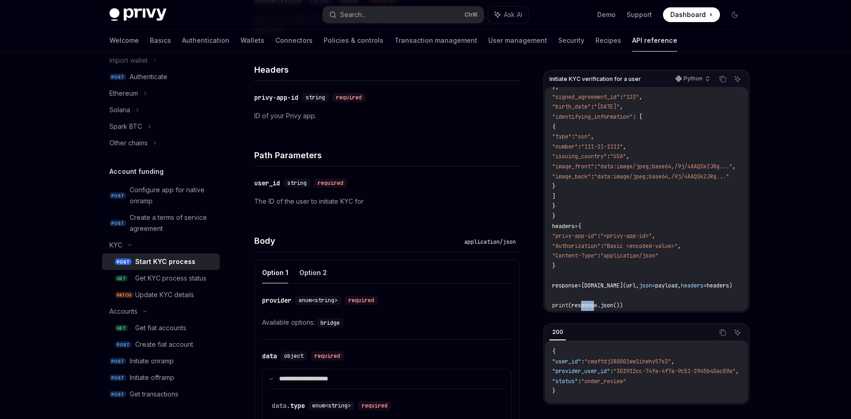
drag, startPoint x: 580, startPoint y: 307, endPoint x: 595, endPoint y: 306, distance: 15.2
click at [595, 306] on div "Initiate KYC verification for a user Python Copy Ask AI import requests url = "…" at bounding box center [646, 191] width 206 height 242
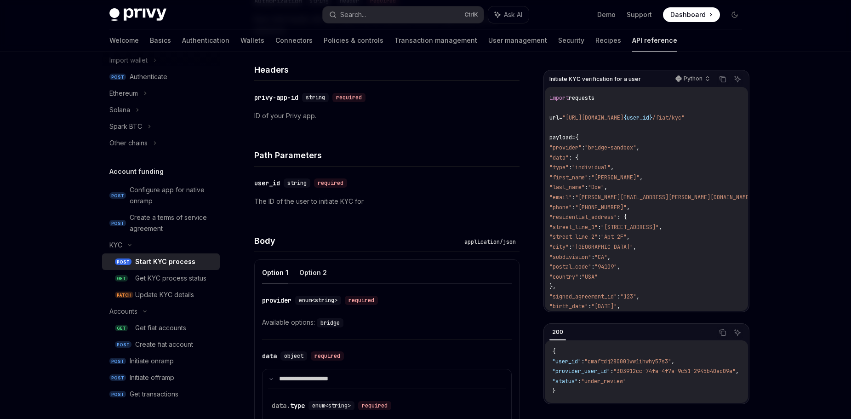
scroll to position [0, 0]
drag, startPoint x: 582, startPoint y: 198, endPoint x: 659, endPoint y: 210, distance: 77.7
click at [659, 210] on code "import requests url = "[URL][DOMAIN_NAME] {user_id} /fiat/kyc" payload = { "pro…" at bounding box center [667, 301] width 231 height 417
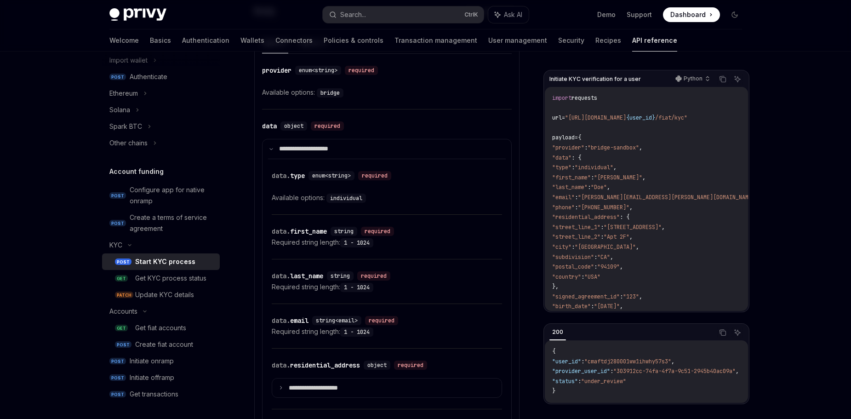
scroll to position [505, 0]
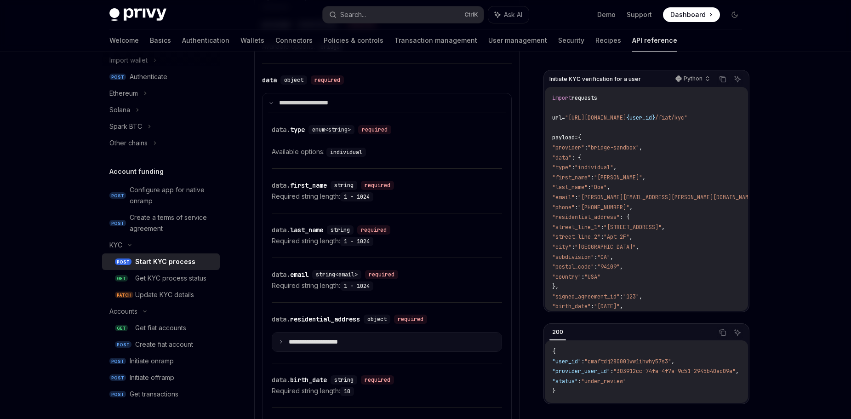
click at [304, 342] on p "**********" at bounding box center [321, 342] width 64 height 8
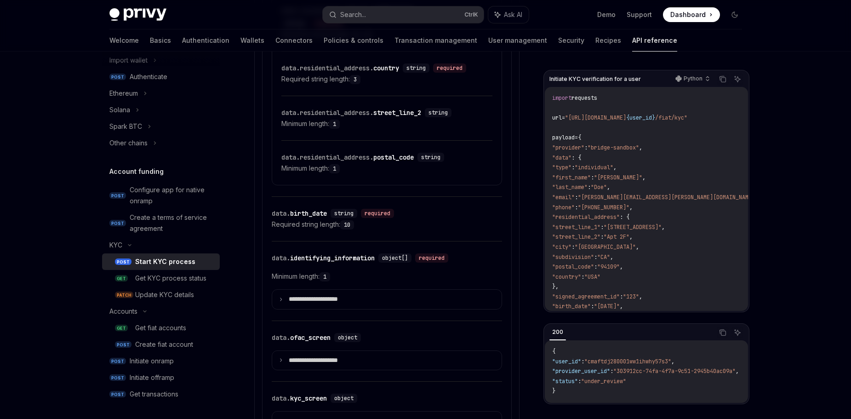
scroll to position [1011, 0]
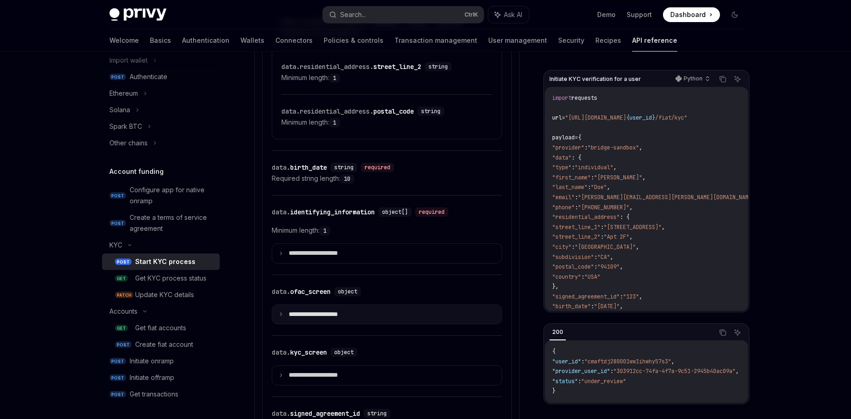
click at [321, 315] on p "**********" at bounding box center [321, 314] width 64 height 8
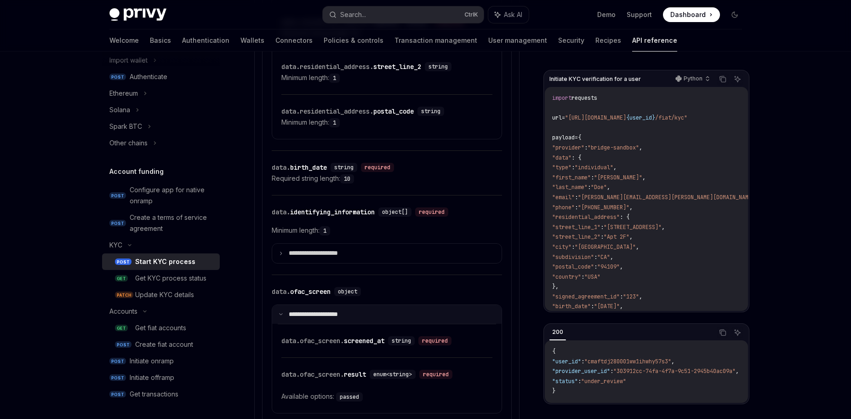
click at [325, 312] on p "**********" at bounding box center [319, 314] width 61 height 8
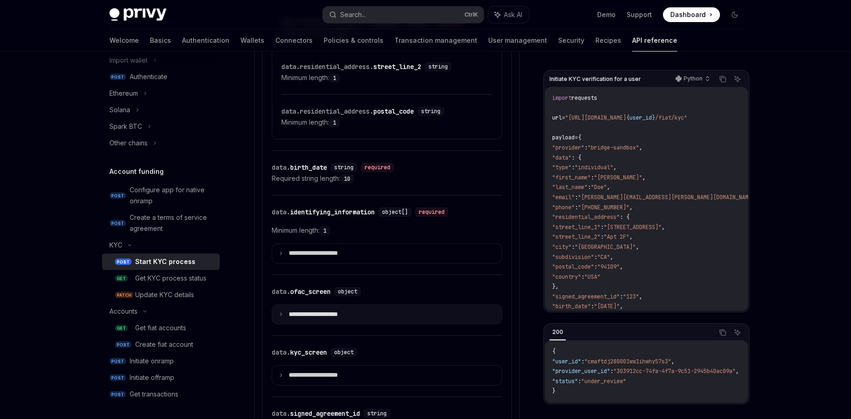
scroll to position [1103, 0]
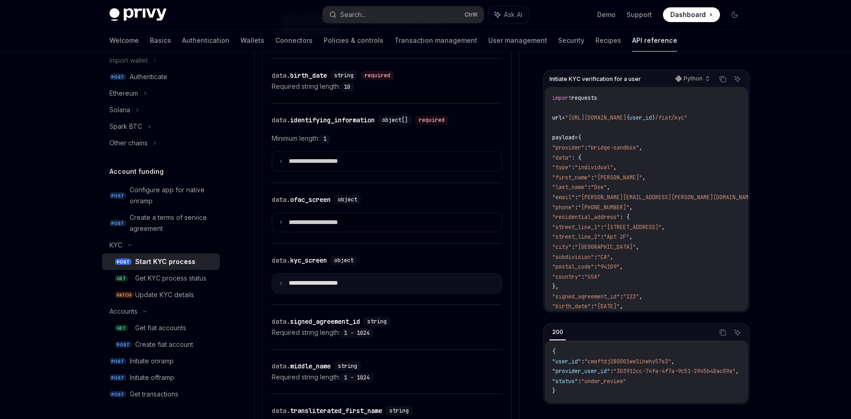
click at [310, 281] on p "**********" at bounding box center [321, 283] width 64 height 8
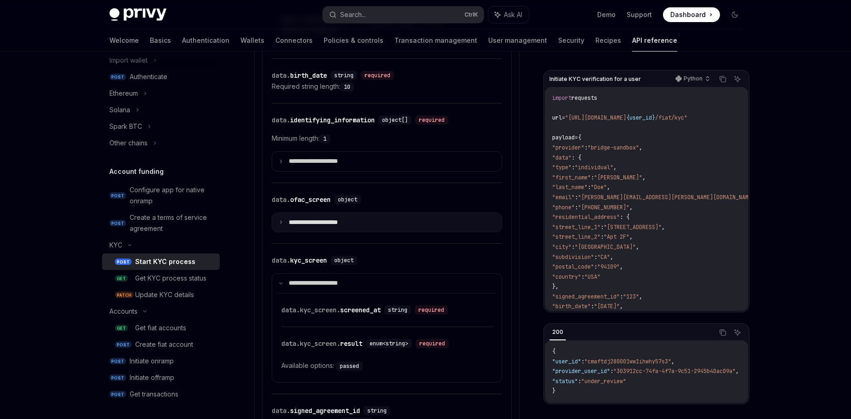
click at [317, 221] on p "**********" at bounding box center [321, 222] width 64 height 8
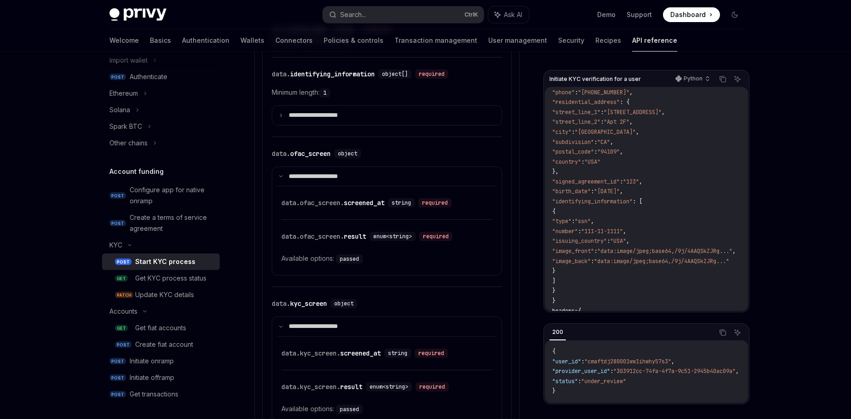
scroll to position [69, 0]
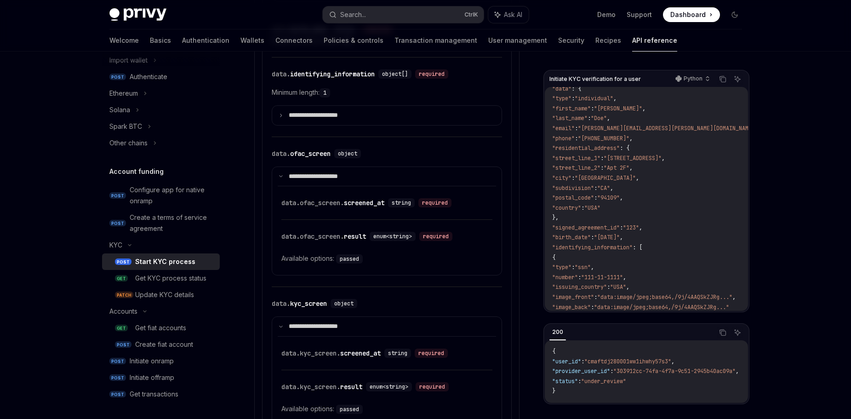
drag, startPoint x: 582, startPoint y: 239, endPoint x: 601, endPoint y: 239, distance: 19.3
click at [591, 239] on span ""birth_date"" at bounding box center [571, 236] width 39 height 7
drag, startPoint x: 581, startPoint y: 249, endPoint x: 654, endPoint y: 250, distance: 73.5
click at [632, 250] on span ""identifying_information"" at bounding box center [592, 247] width 80 height 7
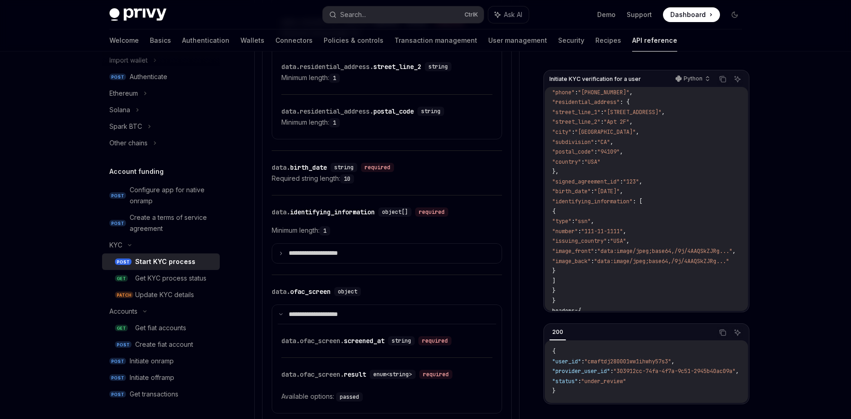
scroll to position [161, 0]
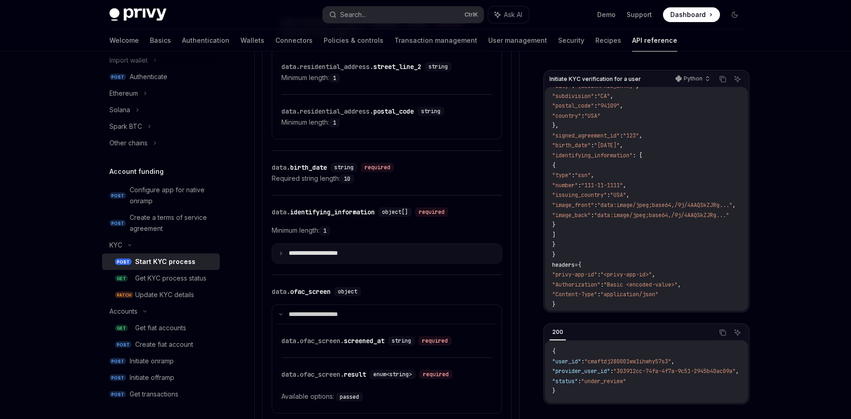
click at [326, 252] on p "**********" at bounding box center [321, 253] width 64 height 8
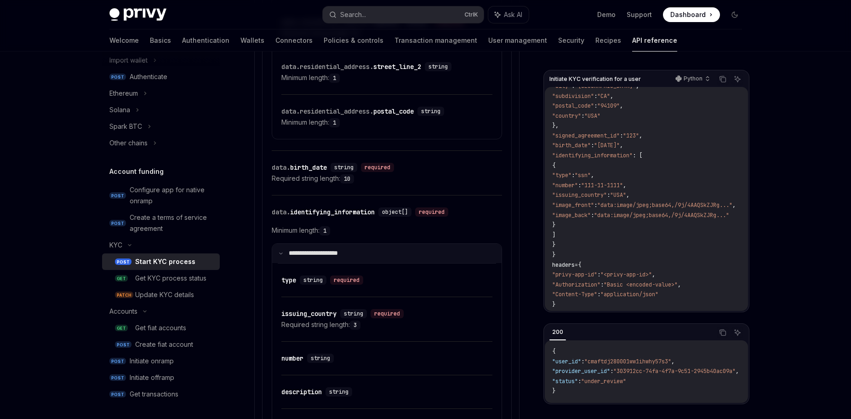
click at [326, 252] on p "**********" at bounding box center [319, 253] width 61 height 8
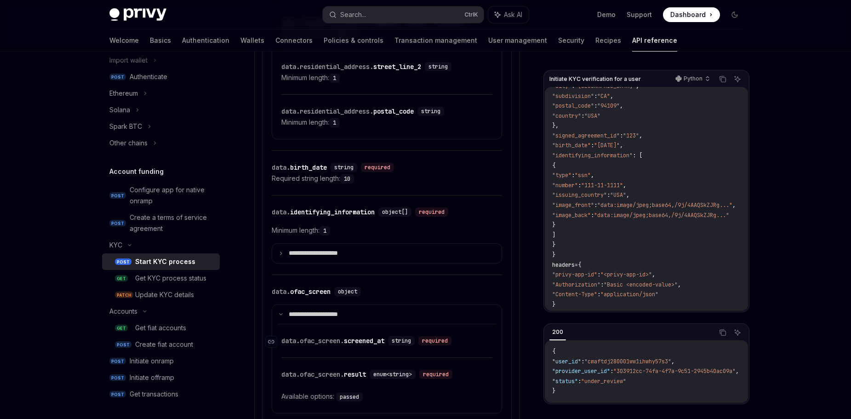
scroll to position [1057, 0]
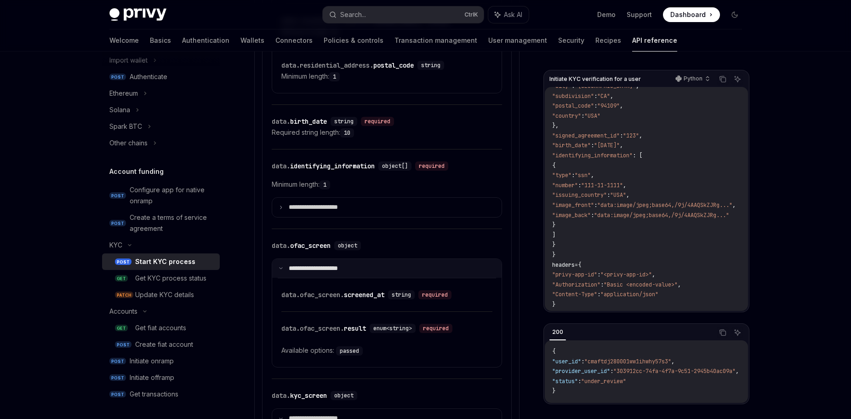
click at [319, 262] on summary "**********" at bounding box center [386, 268] width 229 height 19
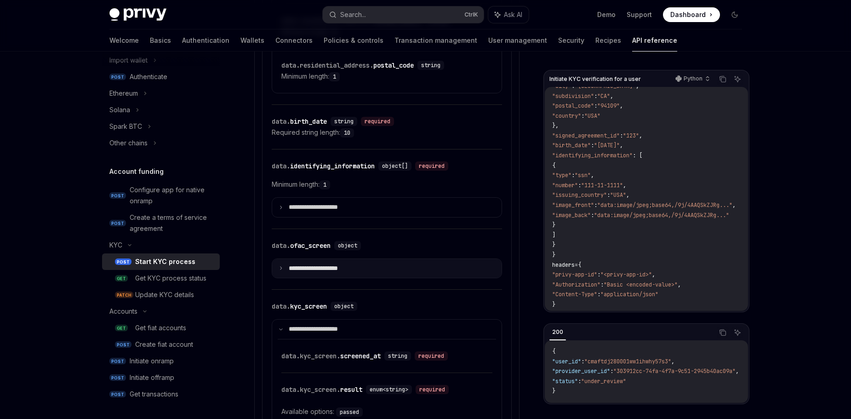
click at [339, 270] on p "**********" at bounding box center [321, 268] width 64 height 8
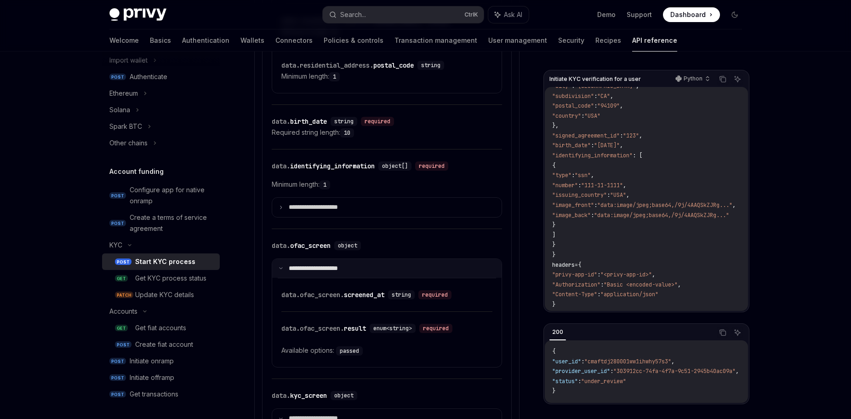
click at [347, 267] on p "**********" at bounding box center [319, 268] width 61 height 8
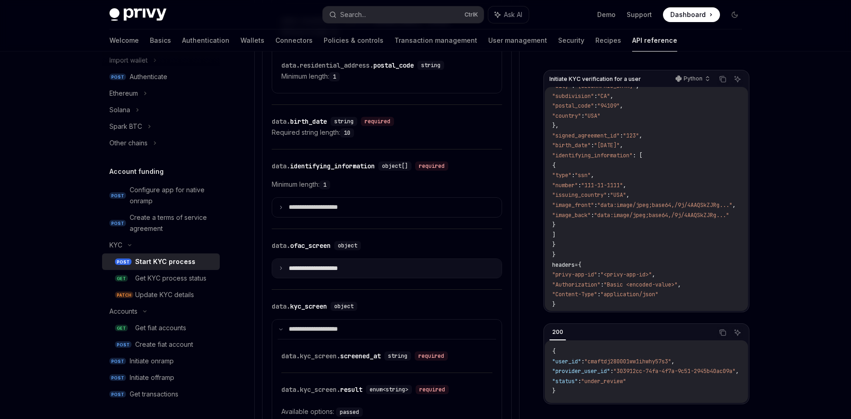
click at [300, 267] on p "**********" at bounding box center [321, 268] width 64 height 8
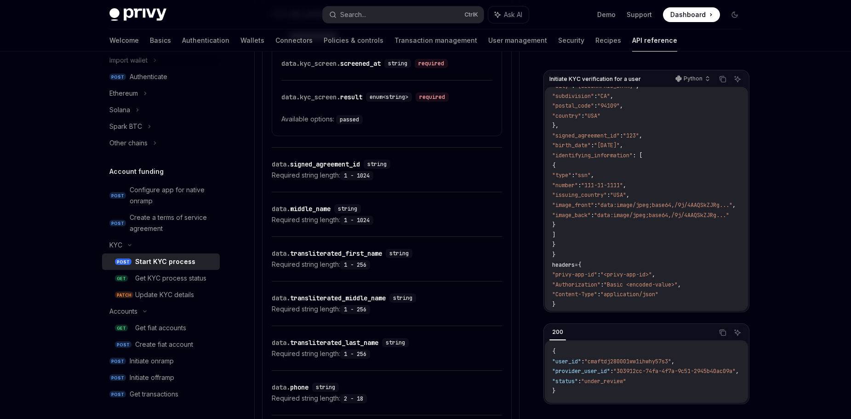
scroll to position [1011, 0]
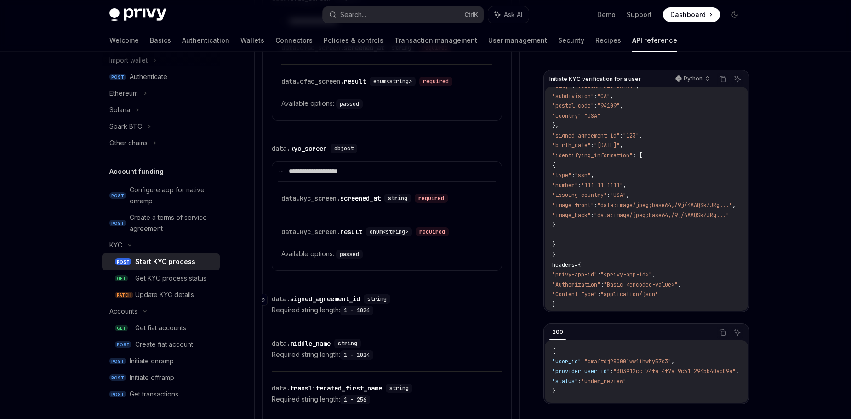
click at [332, 299] on div "data. signed_agreement_id" at bounding box center [316, 298] width 88 height 9
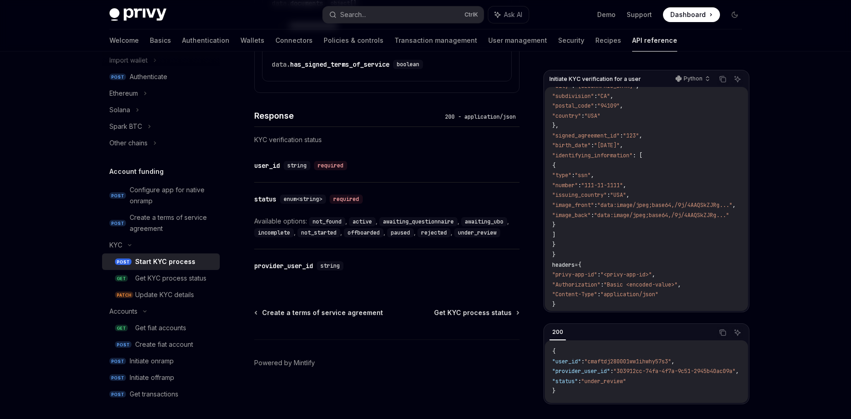
scroll to position [206, 0]
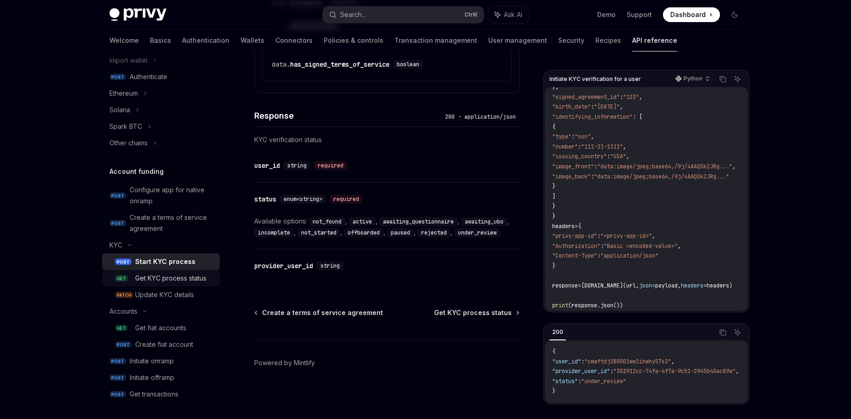
click at [165, 273] on div "Get KYC process status" at bounding box center [170, 278] width 71 height 11
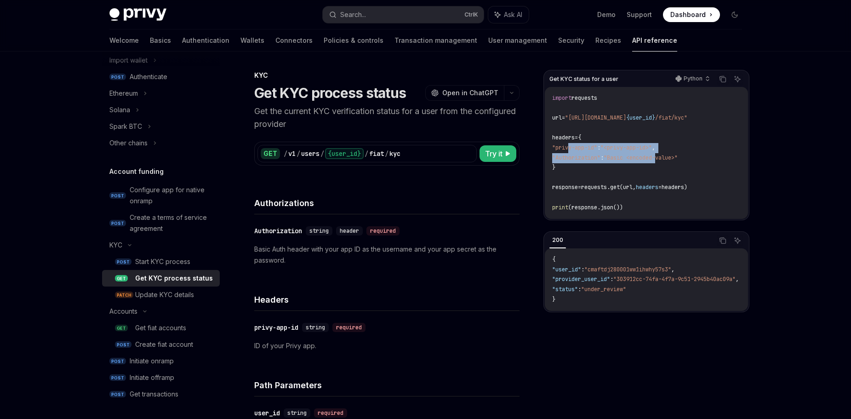
drag, startPoint x: 570, startPoint y: 151, endPoint x: 673, endPoint y: 155, distance: 103.0
click at [673, 155] on code "import requests url = "[URL][DOMAIN_NAME] {user_id} /fiat/kyc" headers = { "pri…" at bounding box center [646, 152] width 188 height 119
click at [153, 254] on link "POST Start KYC process" at bounding box center [161, 261] width 118 height 17
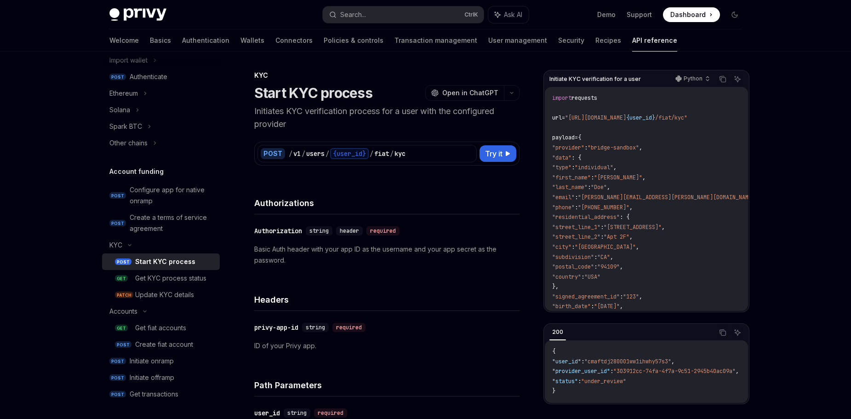
click at [152, 263] on div "Start KYC process" at bounding box center [165, 261] width 60 height 11
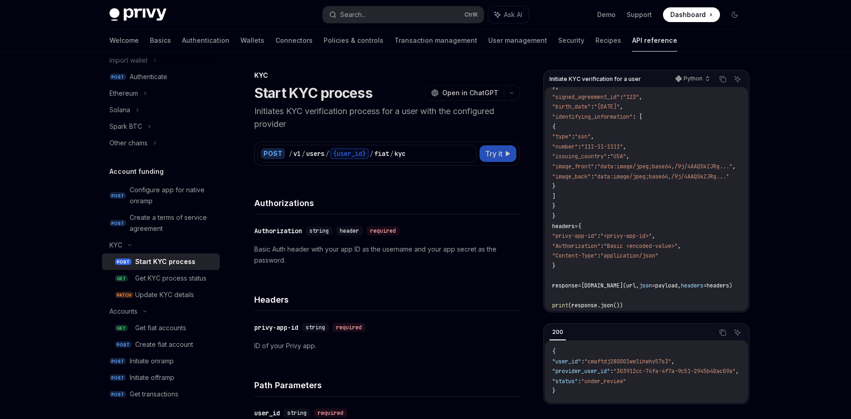
click at [496, 155] on span "Try it" at bounding box center [493, 153] width 17 height 11
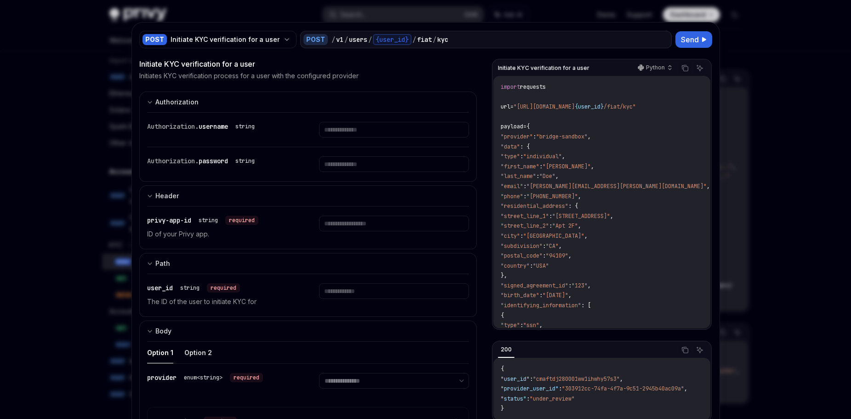
drag, startPoint x: 563, startPoint y: 197, endPoint x: 564, endPoint y: 208, distance: 10.6
click at [564, 208] on code "import requests url = "[URL][DOMAIN_NAME] {user_id} /fiat/kyc" payload = { "pro…" at bounding box center [615, 290] width 231 height 417
click at [576, 238] on span ""[GEOGRAPHIC_DATA]"" at bounding box center [553, 235] width 61 height 7
click at [53, 113] on div at bounding box center [425, 209] width 851 height 419
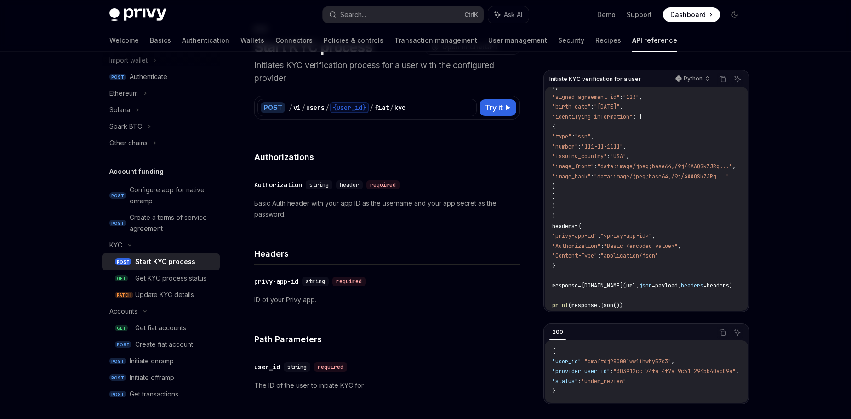
scroll to position [92, 0]
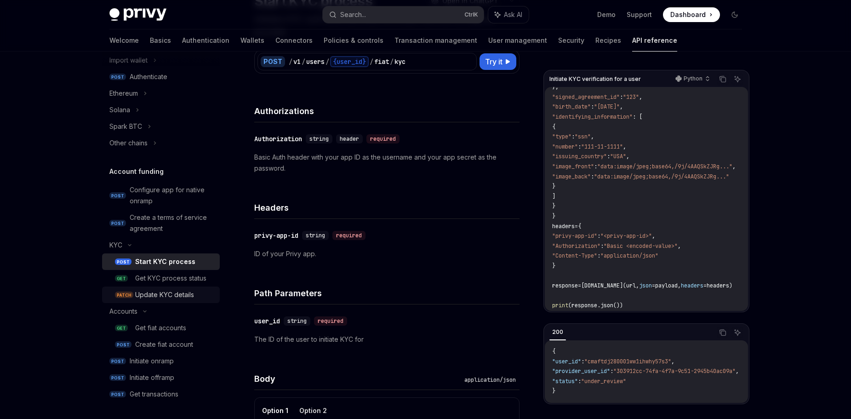
click at [182, 291] on div "Update KYC details" at bounding box center [164, 294] width 59 height 11
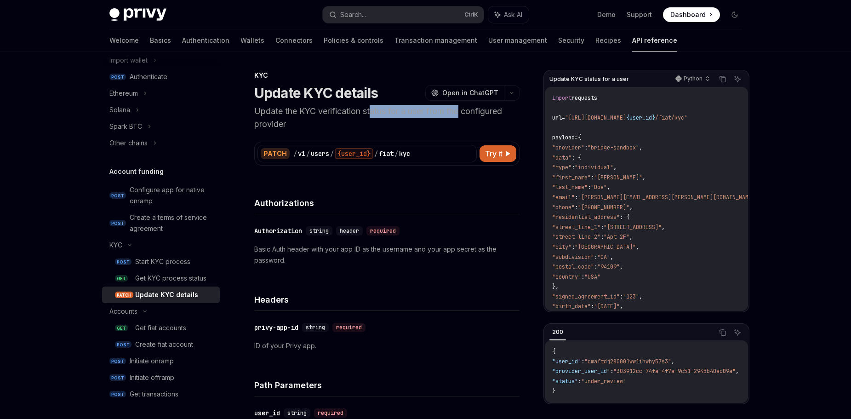
drag, startPoint x: 374, startPoint y: 112, endPoint x: 462, endPoint y: 114, distance: 88.7
click at [462, 114] on p "Update the KYC verification status for a user from the configured provider" at bounding box center [386, 118] width 265 height 26
click at [483, 115] on p "Update the KYC verification status for a user from the configured provider" at bounding box center [386, 118] width 265 height 26
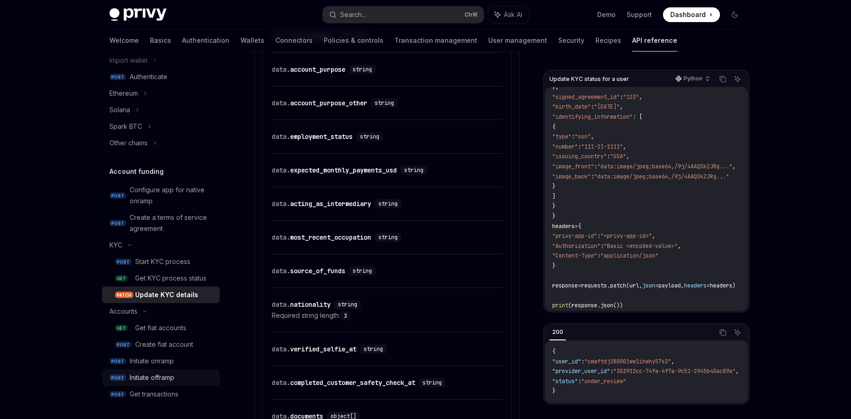
scroll to position [272, 0]
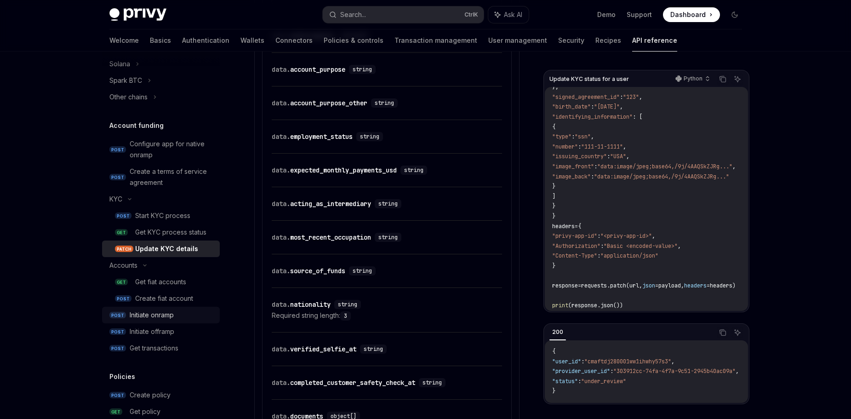
click at [175, 315] on div "Initiate onramp" at bounding box center [172, 314] width 85 height 11
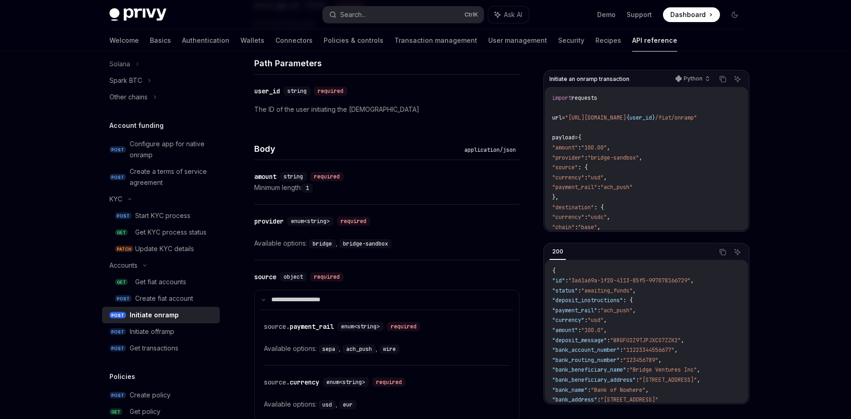
scroll to position [368, 0]
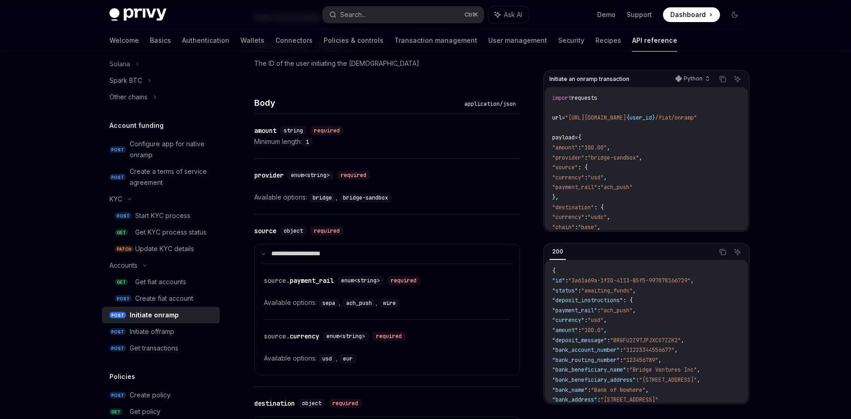
click at [319, 198] on code "bridge" at bounding box center [322, 197] width 27 height 9
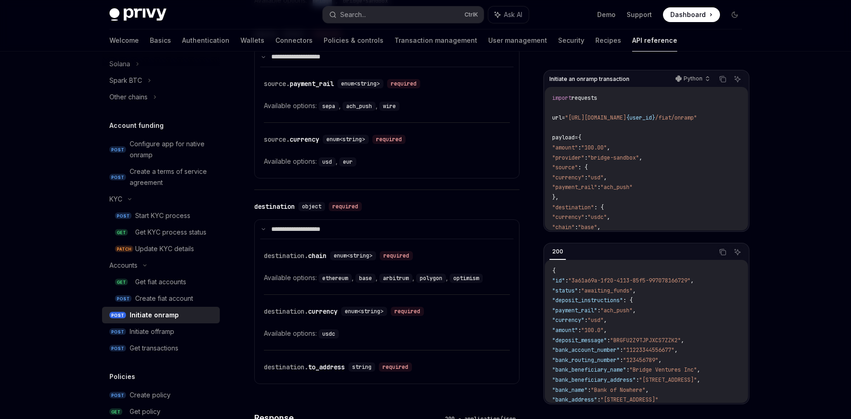
scroll to position [656, 0]
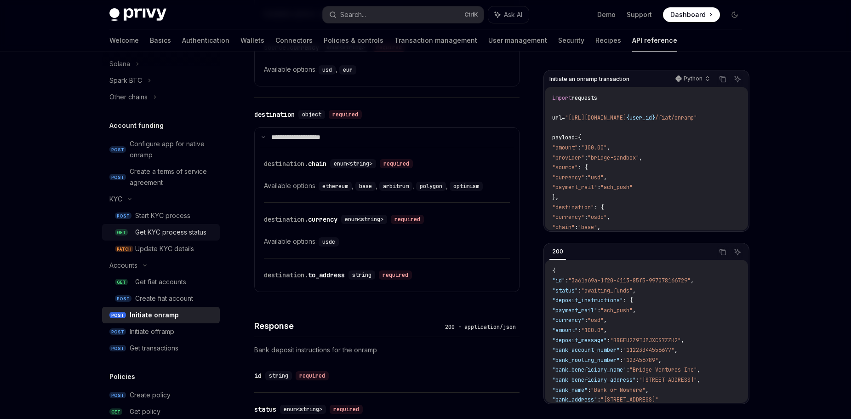
click at [191, 225] on link "GET Get KYC process status" at bounding box center [161, 232] width 118 height 17
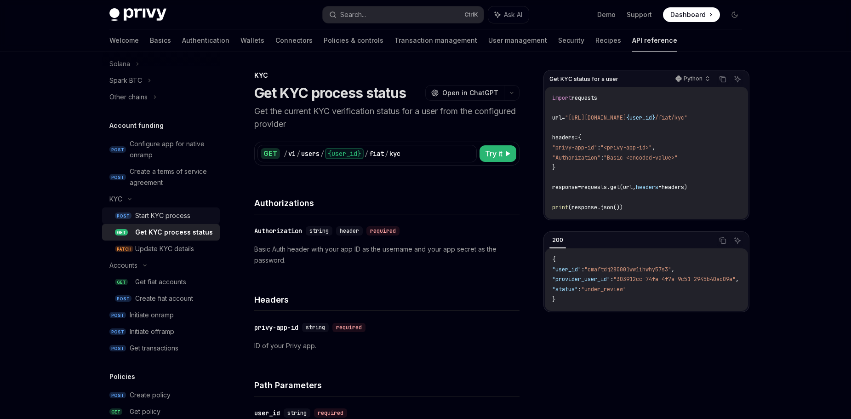
click at [131, 216] on link "POST Start KYC process" at bounding box center [161, 215] width 118 height 17
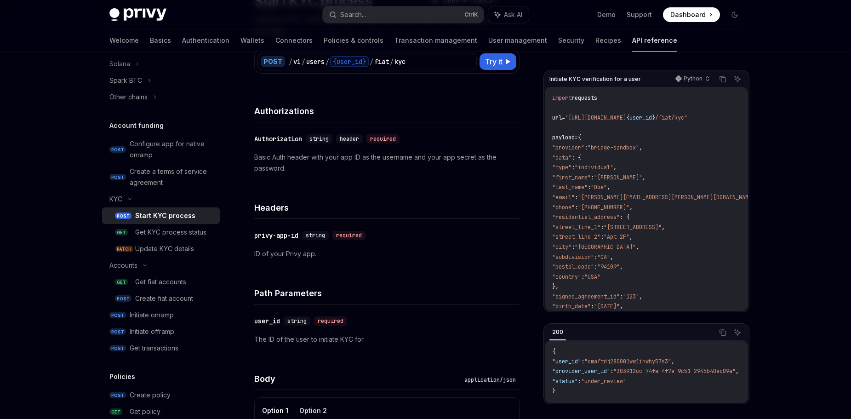
scroll to position [276, 0]
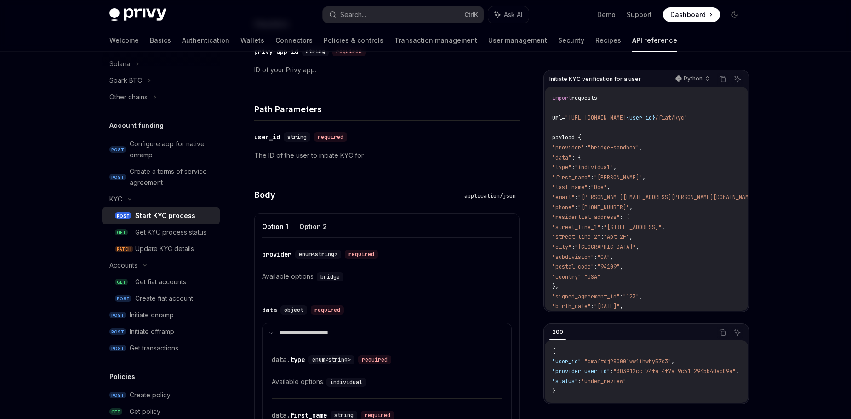
click at [301, 225] on button "Option 2" at bounding box center [313, 227] width 28 height 22
click at [271, 229] on button "Option 1" at bounding box center [275, 227] width 26 height 22
drag, startPoint x: 580, startPoint y: 79, endPoint x: 625, endPoint y: 78, distance: 44.1
click at [608, 77] on span "Initiate KYC verification for a user" at bounding box center [594, 78] width 91 height 7
click at [669, 132] on code "import requests url = "[URL][DOMAIN_NAME] {user_id} /fiat/kyc" payload = { "pro…" at bounding box center [667, 301] width 231 height 417
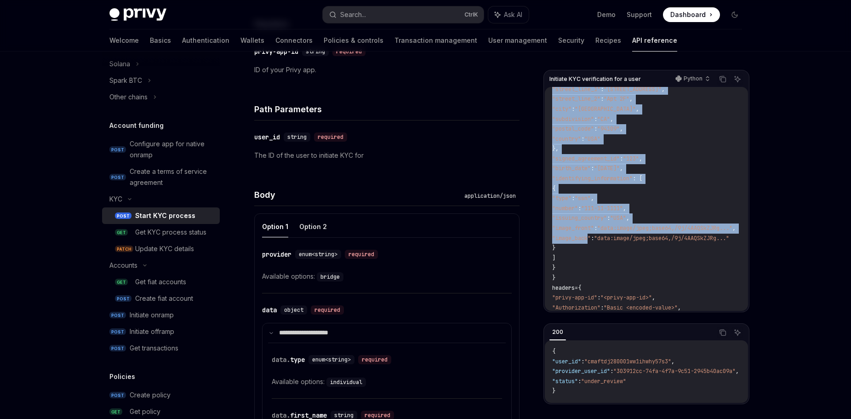
scroll to position [207, 0]
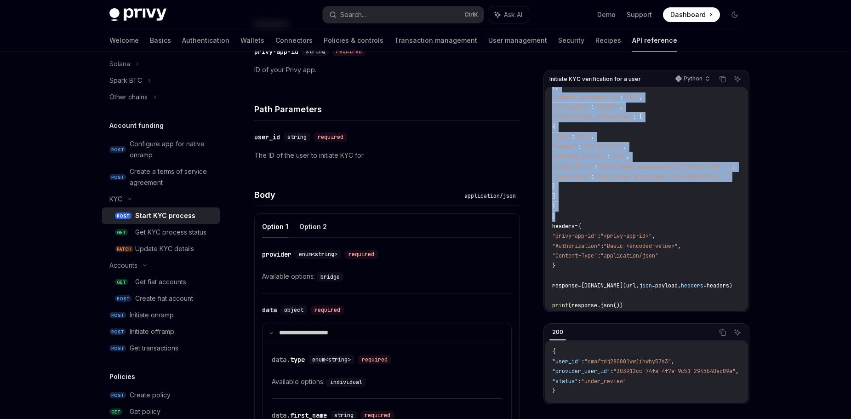
drag, startPoint x: 552, startPoint y: 136, endPoint x: 568, endPoint y: 207, distance: 72.0
click at [568, 207] on code "import requests url = "[URL][DOMAIN_NAME] {user_id} /fiat/kyc" payload = { "pro…" at bounding box center [667, 102] width 231 height 417
copy code "payload = { "provider" : "bridge-sandbox" , "data" : { "type" : "individual" , …"
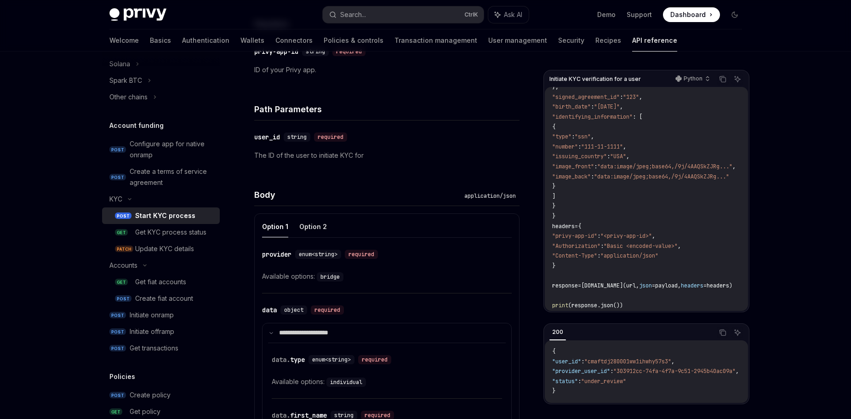
click at [349, 267] on div "​ provider enum<string> required Available options: bridge" at bounding box center [387, 265] width 250 height 55
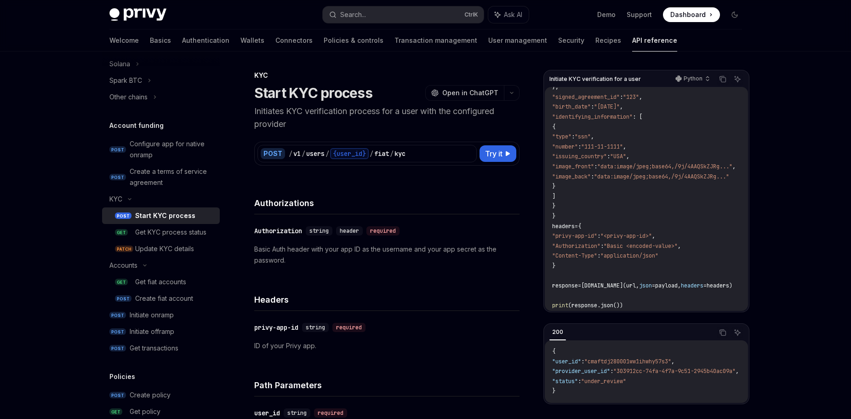
scroll to position [0, 0]
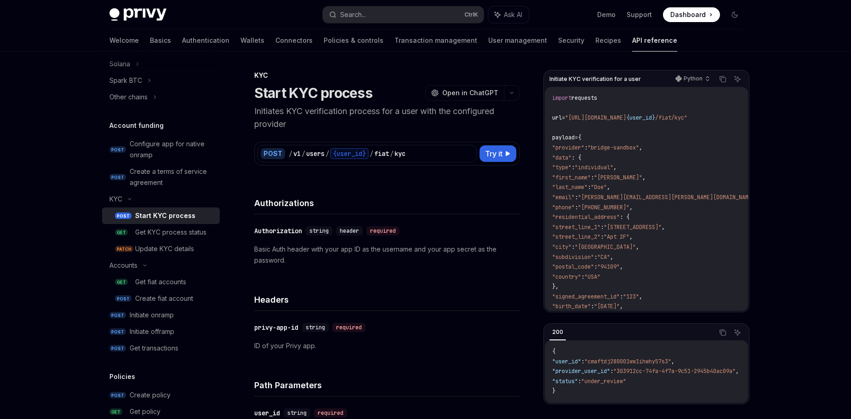
click at [571, 156] on span ""data"" at bounding box center [561, 157] width 19 height 7
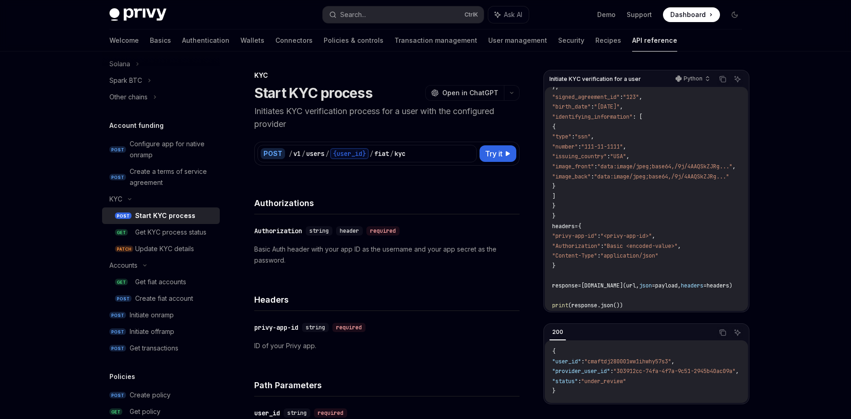
drag, startPoint x: 563, startPoint y: 157, endPoint x: 578, endPoint y: 197, distance: 43.0
click at [578, 197] on code "import requests url = "[URL][DOMAIN_NAME] {user_id} /fiat/kyc" payload = { "pro…" at bounding box center [667, 102] width 231 height 417
copy code ""data" : { "type" : "individual" , "first_name" : "[PERSON_NAME]" , "last_name"…"
click at [630, 211] on code "import requests url = "[URL][DOMAIN_NAME] {user_id} /fiat/kyc" payload = { "pro…" at bounding box center [667, 102] width 231 height 417
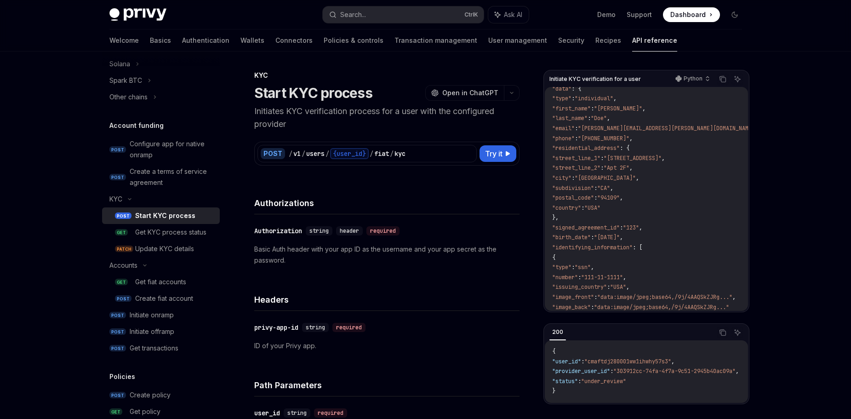
scroll to position [23, 0]
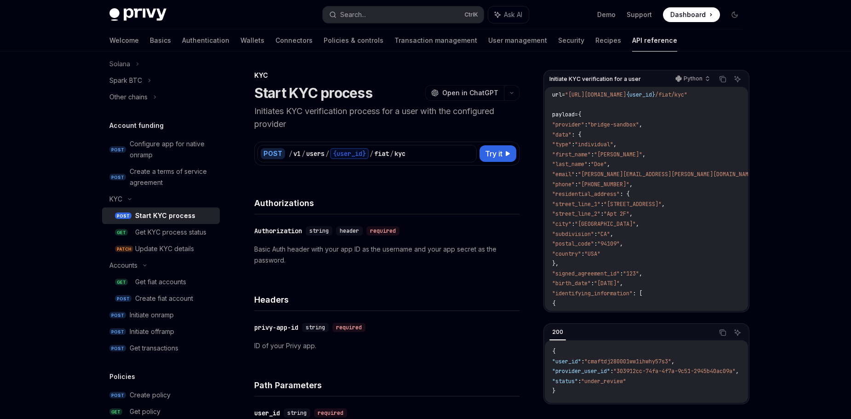
drag, startPoint x: 569, startPoint y: 133, endPoint x: 580, endPoint y: 134, distance: 10.6
click at [571, 134] on span ""data"" at bounding box center [561, 134] width 19 height 7
drag, startPoint x: 578, startPoint y: 145, endPoint x: 633, endPoint y: 144, distance: 55.1
click at [616, 144] on span ""type" : "individual" ," at bounding box center [584, 144] width 64 height 7
click at [613, 144] on span ""individual"" at bounding box center [593, 144] width 39 height 7
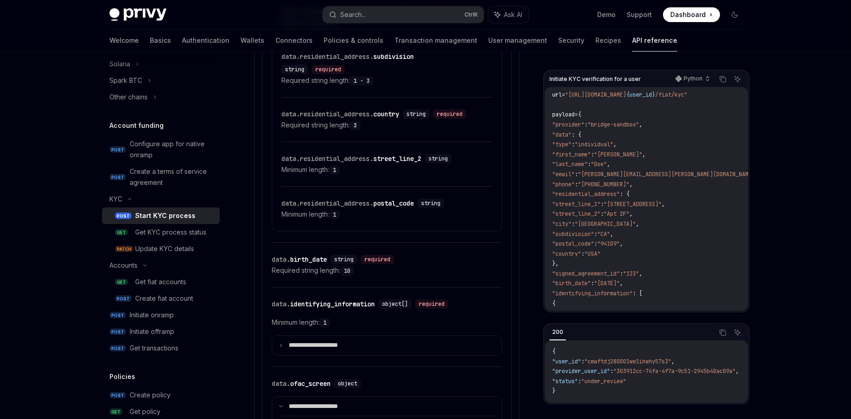
scroll to position [965, 0]
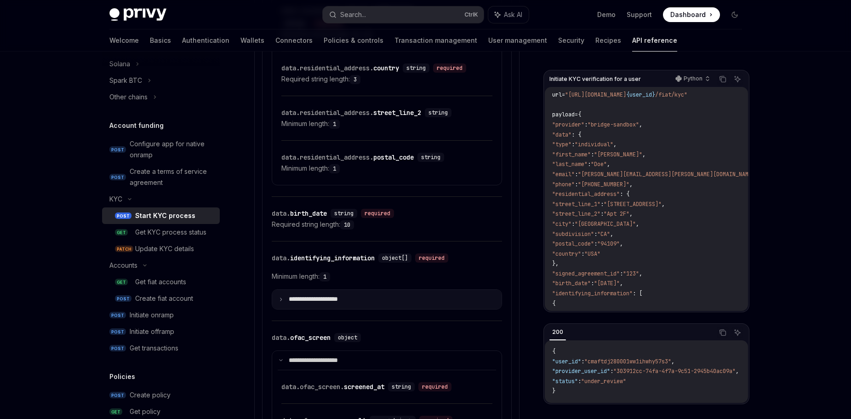
click at [305, 298] on p "**********" at bounding box center [321, 299] width 64 height 8
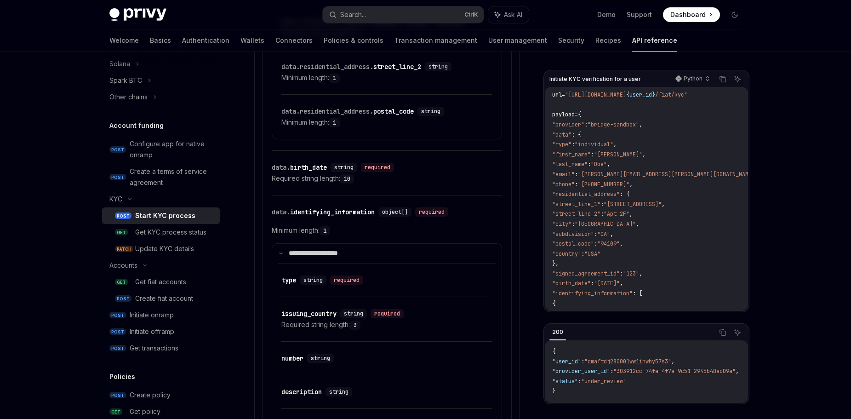
scroll to position [1057, 0]
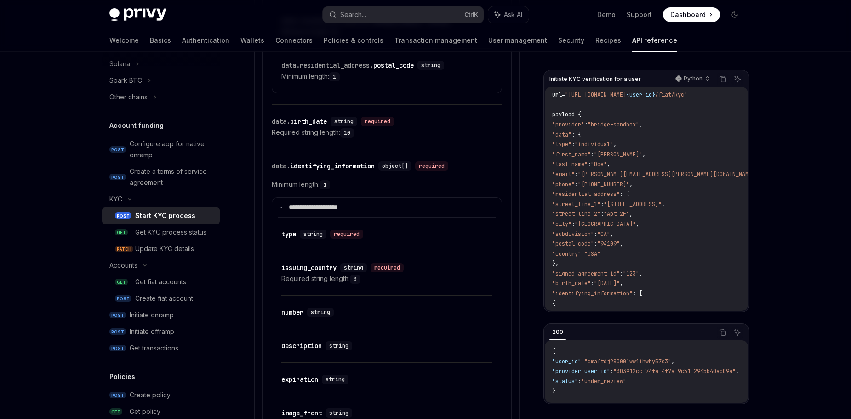
click at [165, 211] on div "Start KYC process" at bounding box center [165, 215] width 60 height 11
type textarea "*"
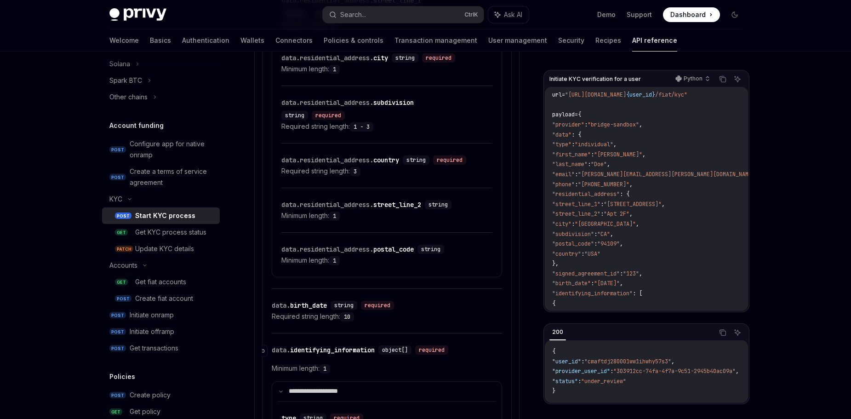
scroll to position [965, 0]
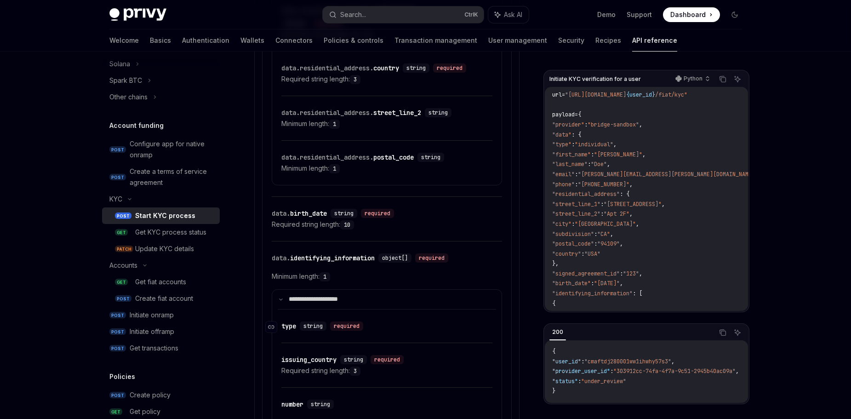
click at [287, 324] on div "type" at bounding box center [288, 325] width 15 height 9
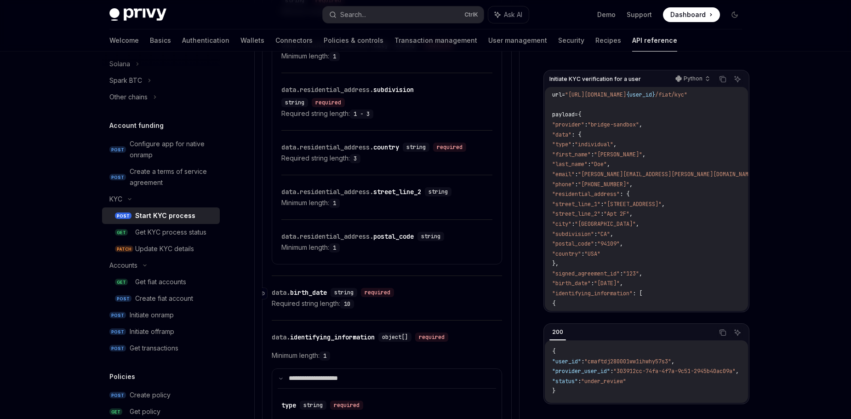
scroll to position [932, 0]
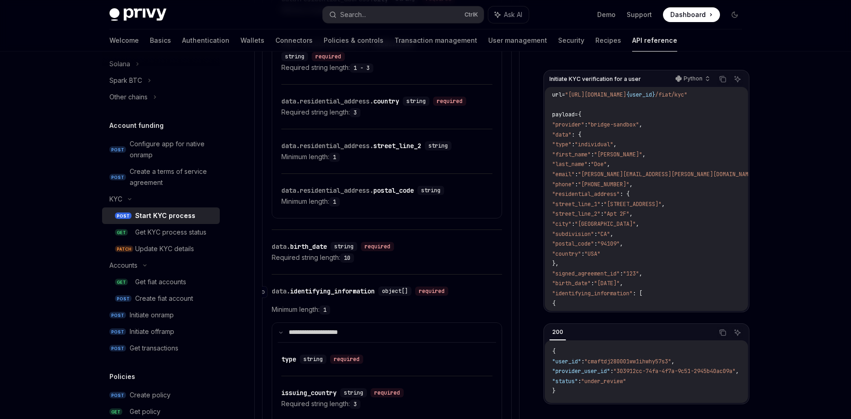
click at [299, 292] on div "data. identifying_information" at bounding box center [323, 290] width 103 height 9
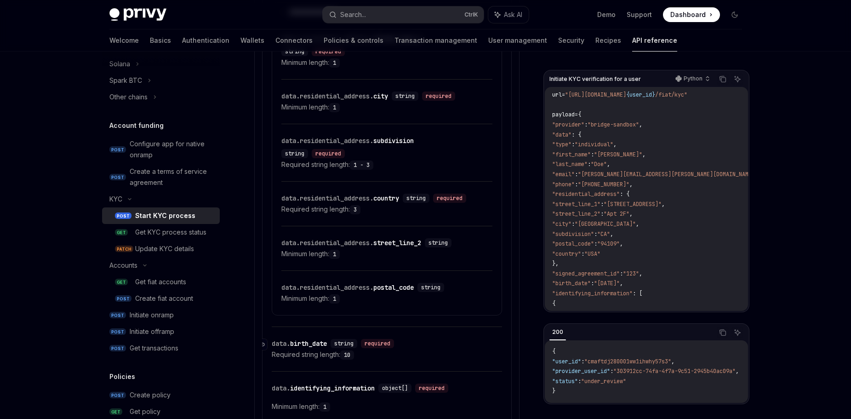
scroll to position [927, 0]
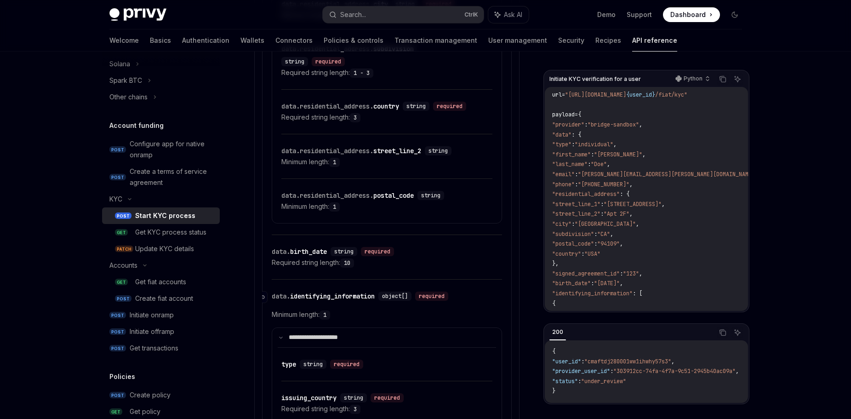
click at [334, 296] on div "data. identifying_information" at bounding box center [323, 295] width 103 height 9
click at [264, 296] on icon "Navigate to header" at bounding box center [261, 297] width 6 height 4
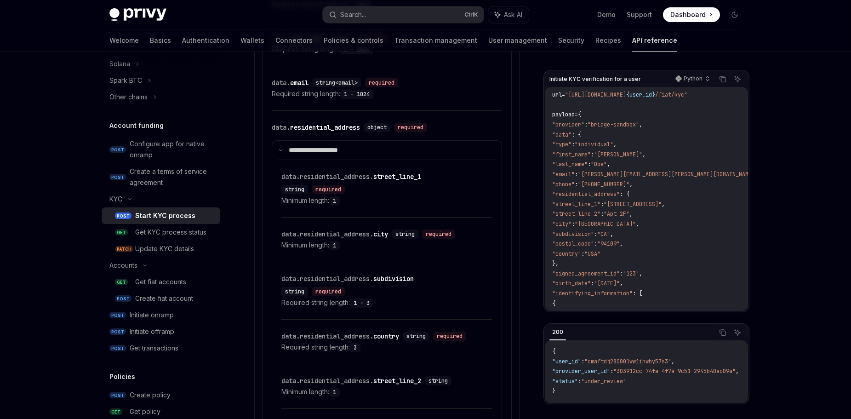
scroll to position [651, 0]
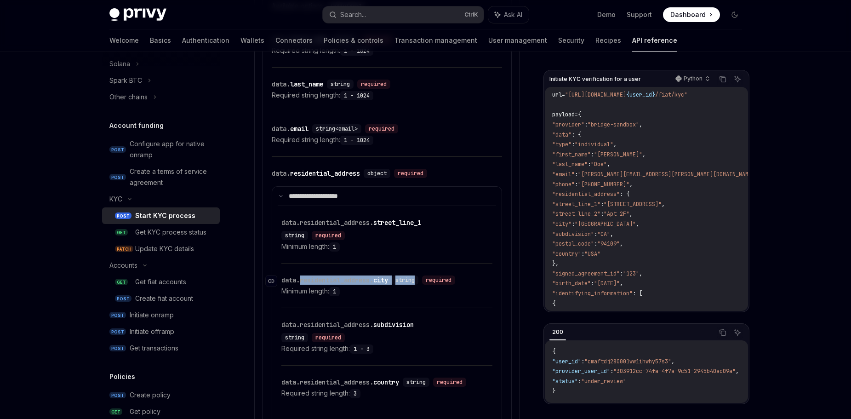
drag, startPoint x: 302, startPoint y: 279, endPoint x: 420, endPoint y: 275, distance: 118.2
click at [420, 275] on div "​ data.residential_address. city string required" at bounding box center [382, 279] width 202 height 11
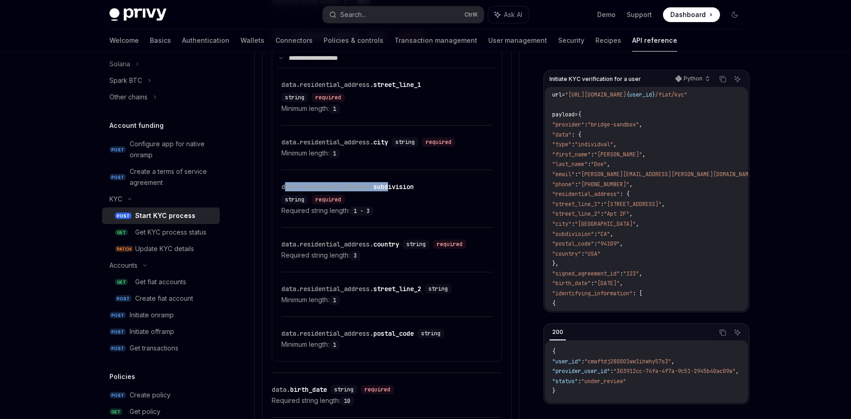
drag, startPoint x: 286, startPoint y: 187, endPoint x: 349, endPoint y: 288, distance: 118.6
click at [393, 188] on div "data.residential_address. subdivision" at bounding box center [347, 186] width 132 height 9
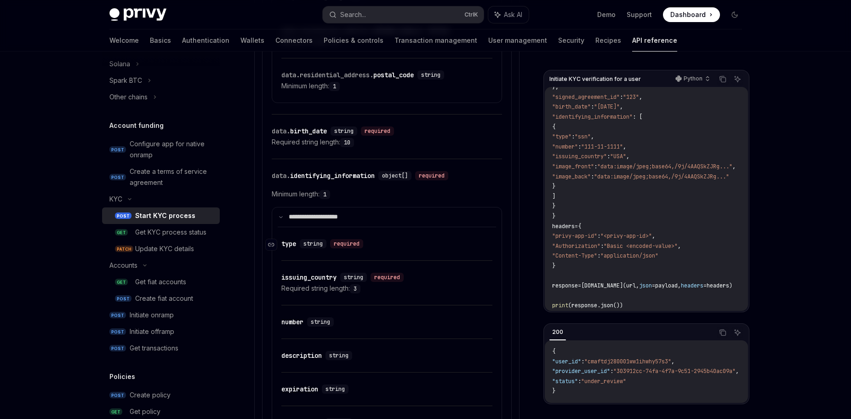
scroll to position [1001, 0]
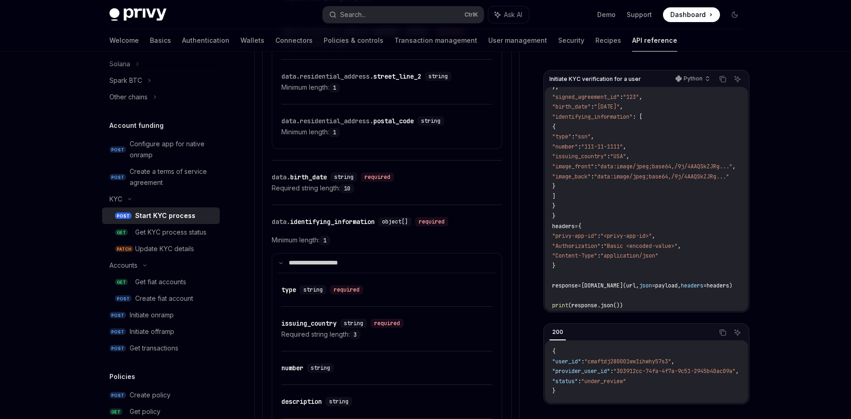
click at [388, 281] on div "​ type string required" at bounding box center [386, 289] width 211 height 33
